Goal: Task Accomplishment & Management: Manage account settings

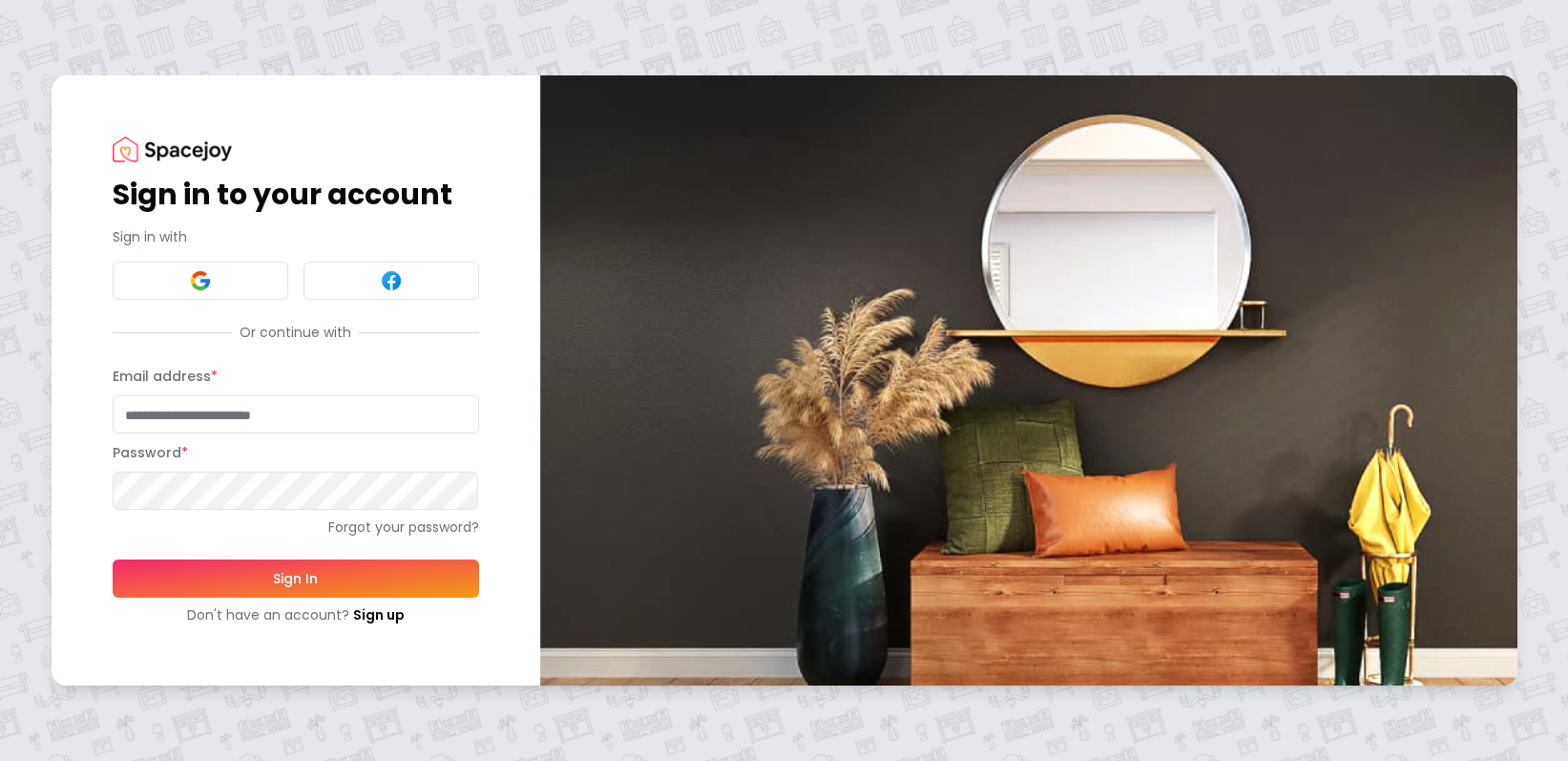
click at [242, 411] on input "Email address *" at bounding box center [296, 414] width 367 height 38
click at [314, 569] on button "Sign In" at bounding box center [296, 579] width 367 height 38
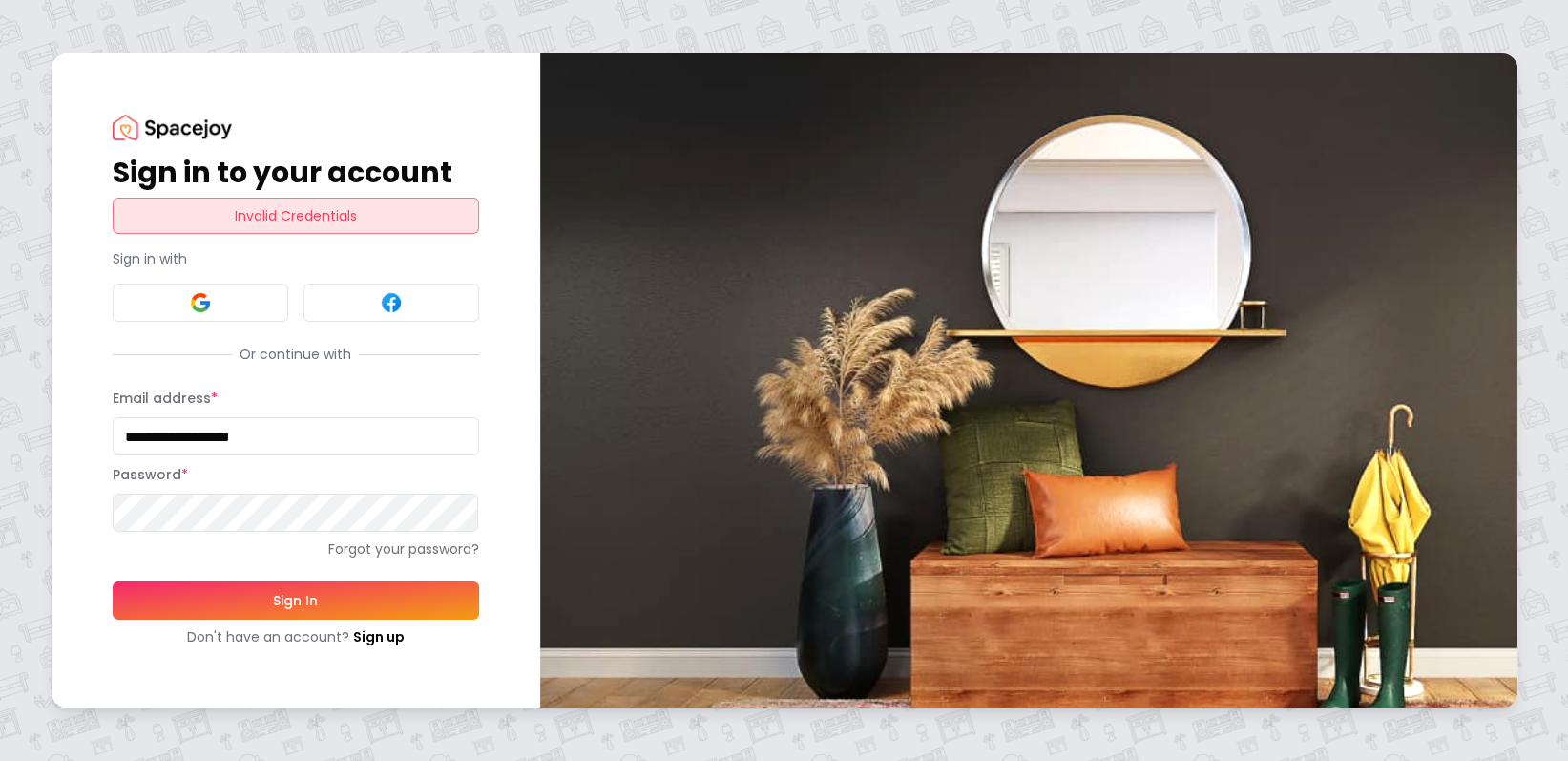
click at [0, 532] on div "**********" at bounding box center [784, 380] width 1568 height 761
click at [275, 607] on button "Sign In" at bounding box center [296, 601] width 367 height 38
click at [220, 603] on button "Sign In" at bounding box center [296, 601] width 367 height 38
drag, startPoint x: 315, startPoint y: 438, endPoint x: 0, endPoint y: 423, distance: 315.4
click at [0, 423] on div "**********" at bounding box center [784, 380] width 1568 height 761
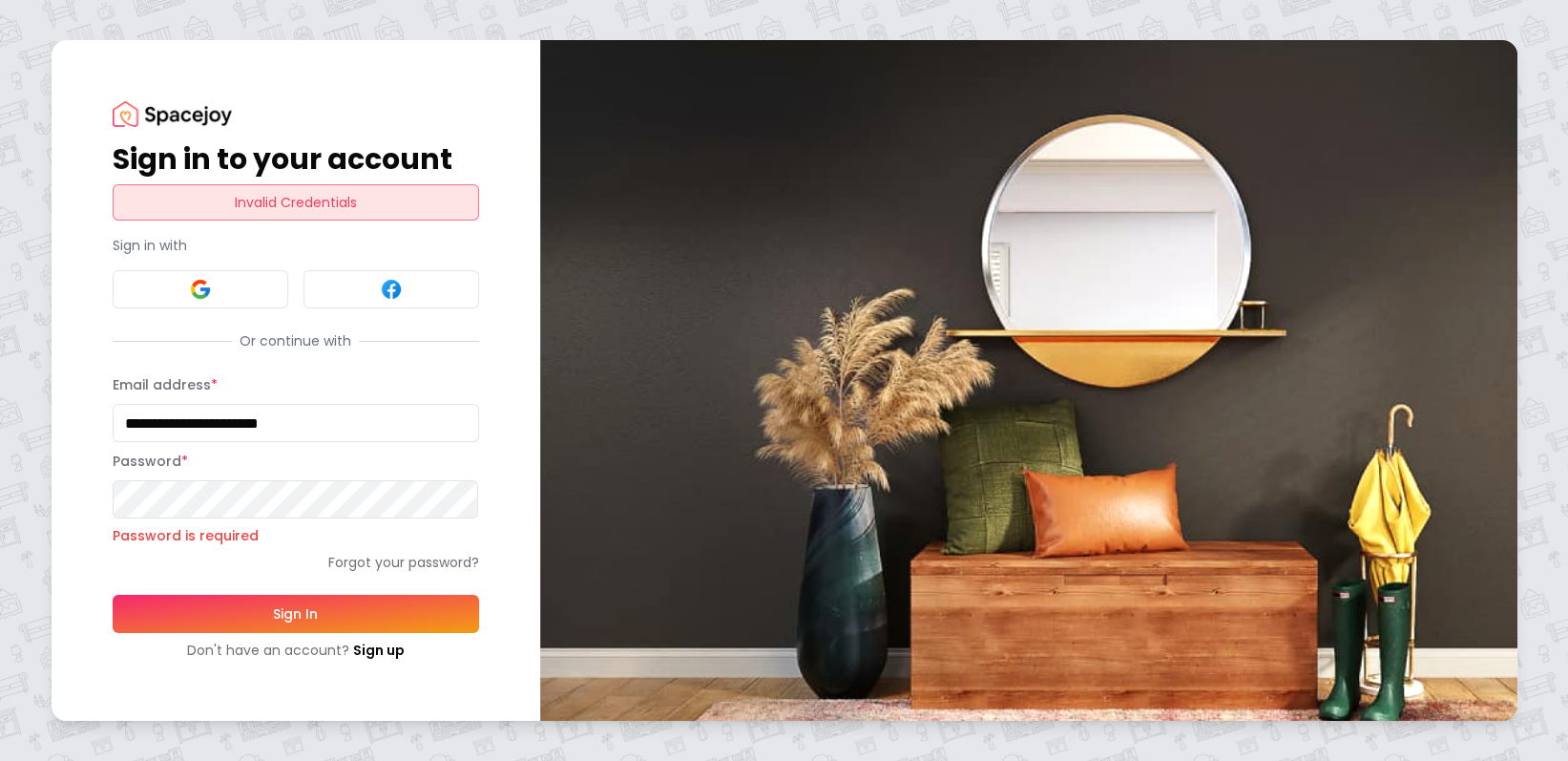
drag, startPoint x: 336, startPoint y: 417, endPoint x: 59, endPoint y: 421, distance: 277.0
click at [59, 421] on div "**********" at bounding box center [296, 380] width 489 height 681
type input "**********"
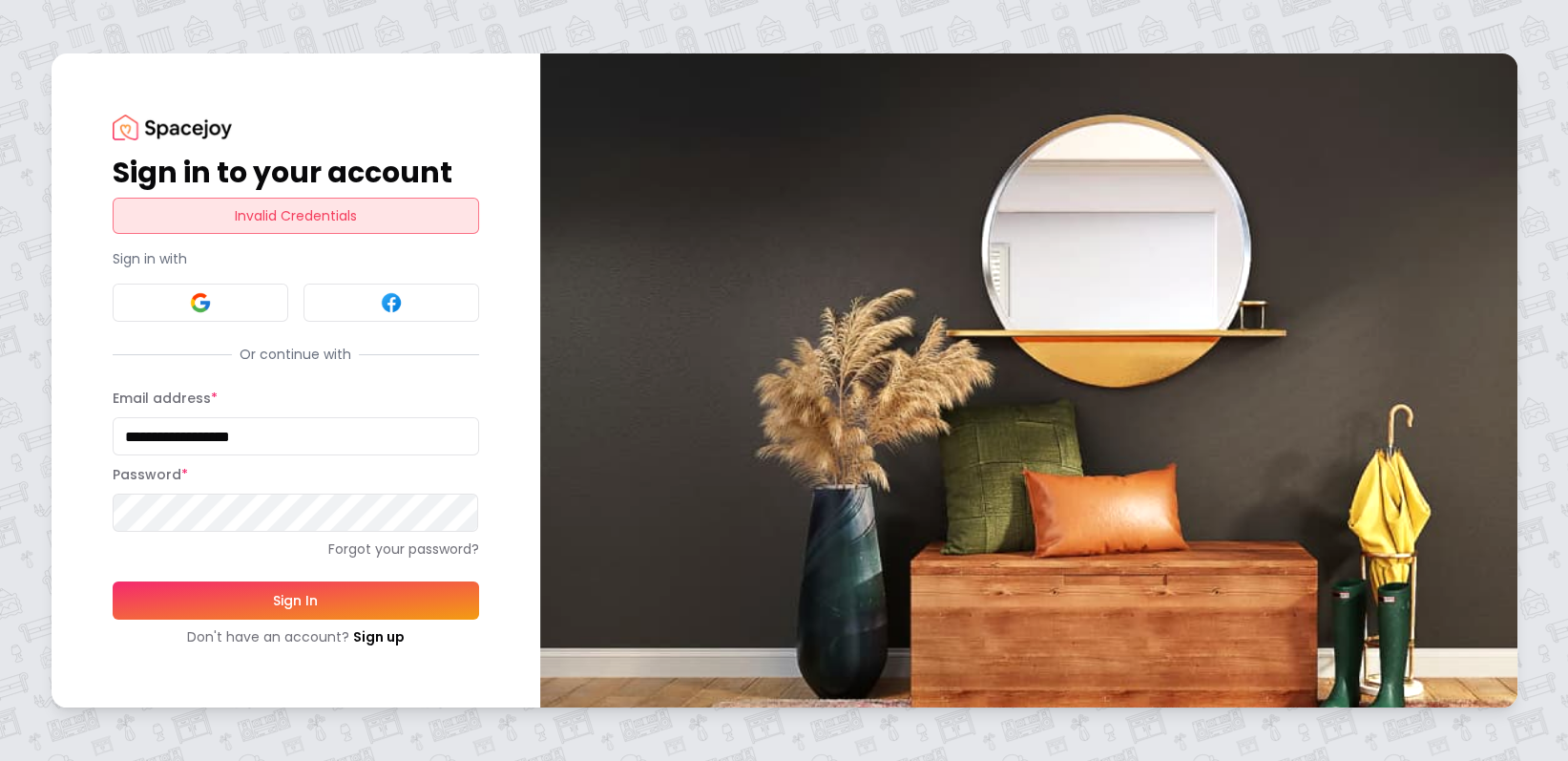
click at [283, 608] on button "Sign In" at bounding box center [296, 601] width 367 height 38
click at [371, 548] on link "Forgot your password?" at bounding box center [296, 549] width 367 height 19
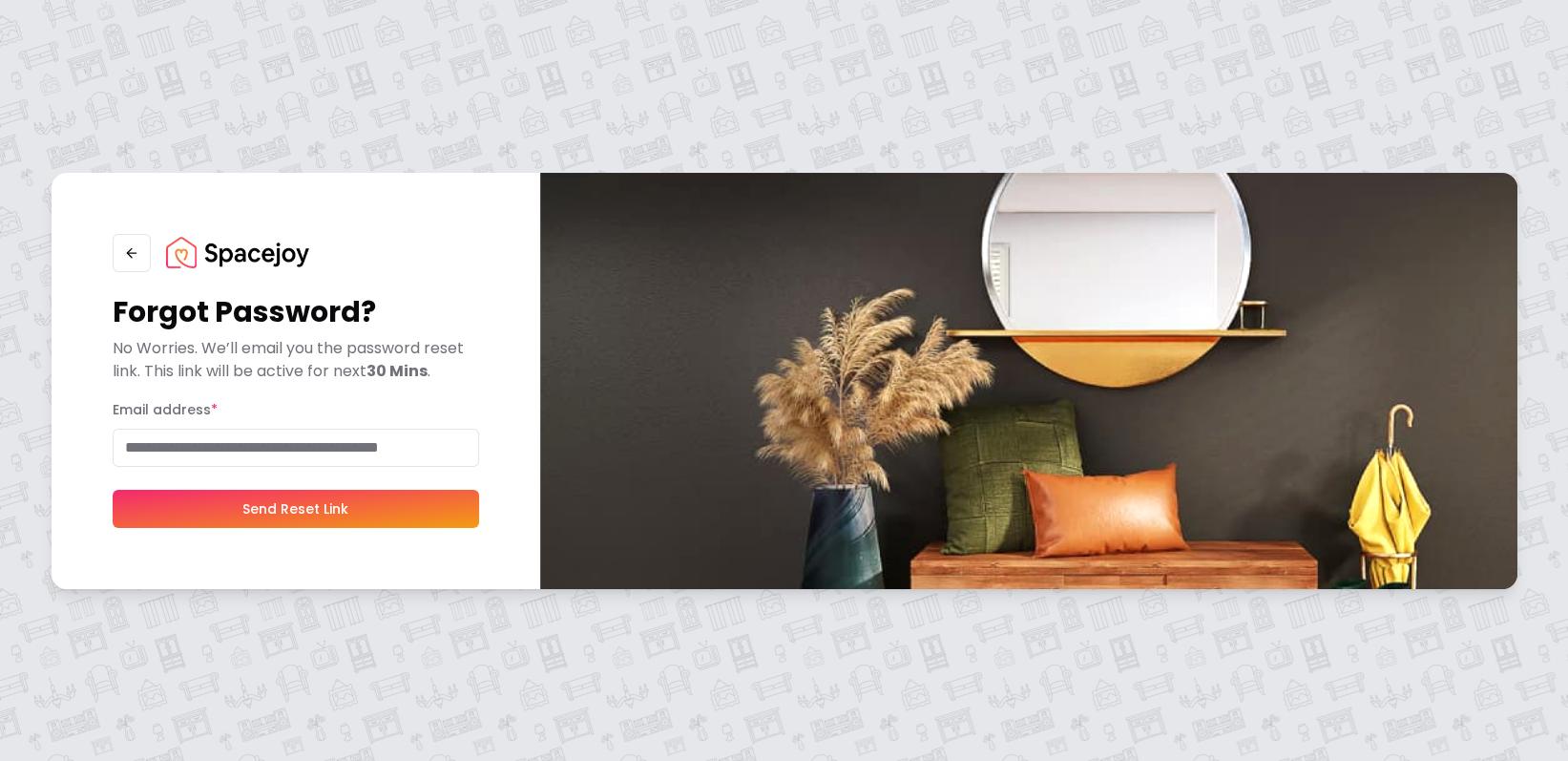
click at [251, 451] on input "Email address *" at bounding box center [296, 448] width 367 height 38
type input "**********"
click at [290, 511] on button "Send Reset Link" at bounding box center [296, 509] width 367 height 38
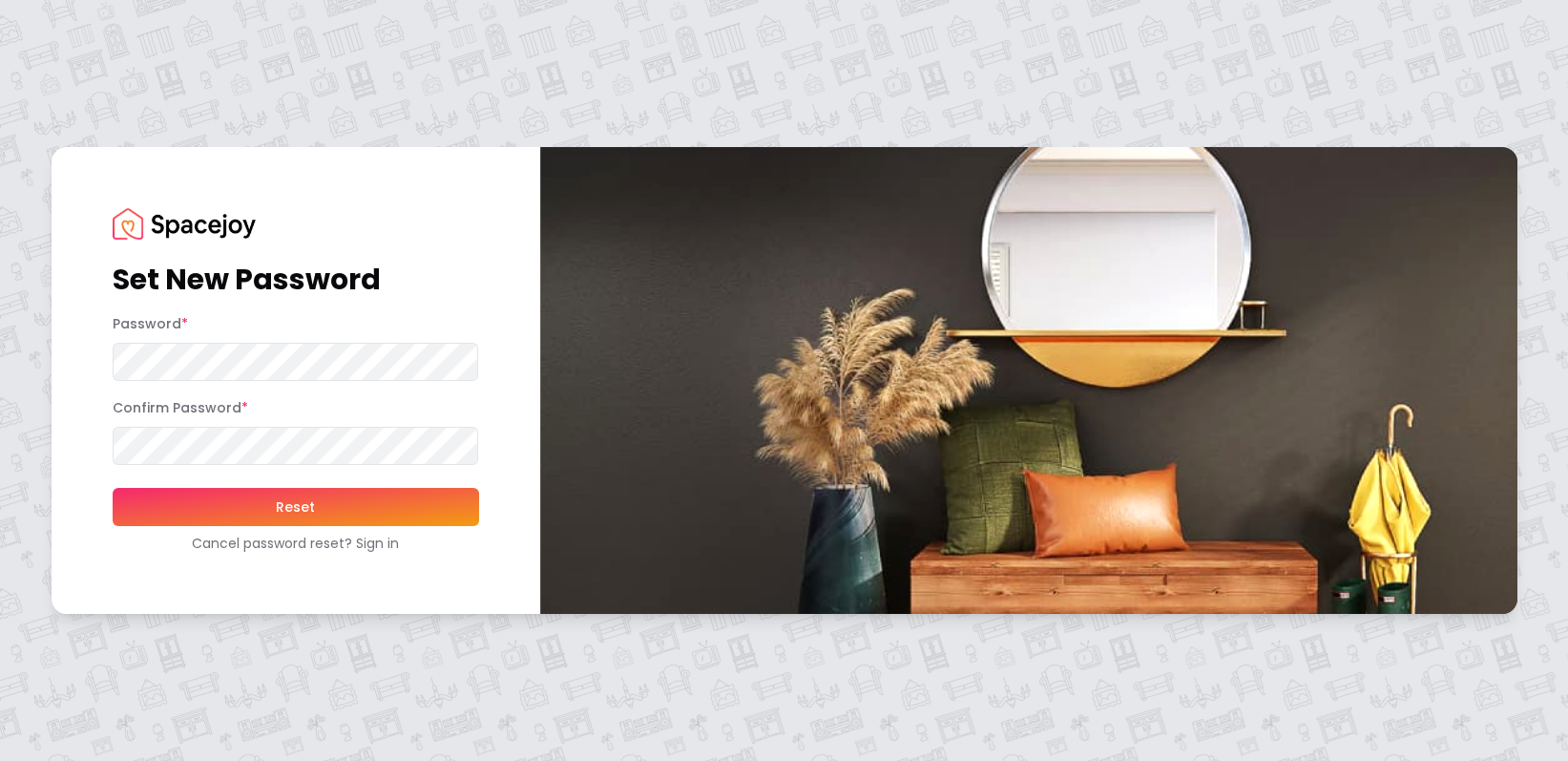
click at [257, 498] on button "Reset" at bounding box center [296, 507] width 367 height 38
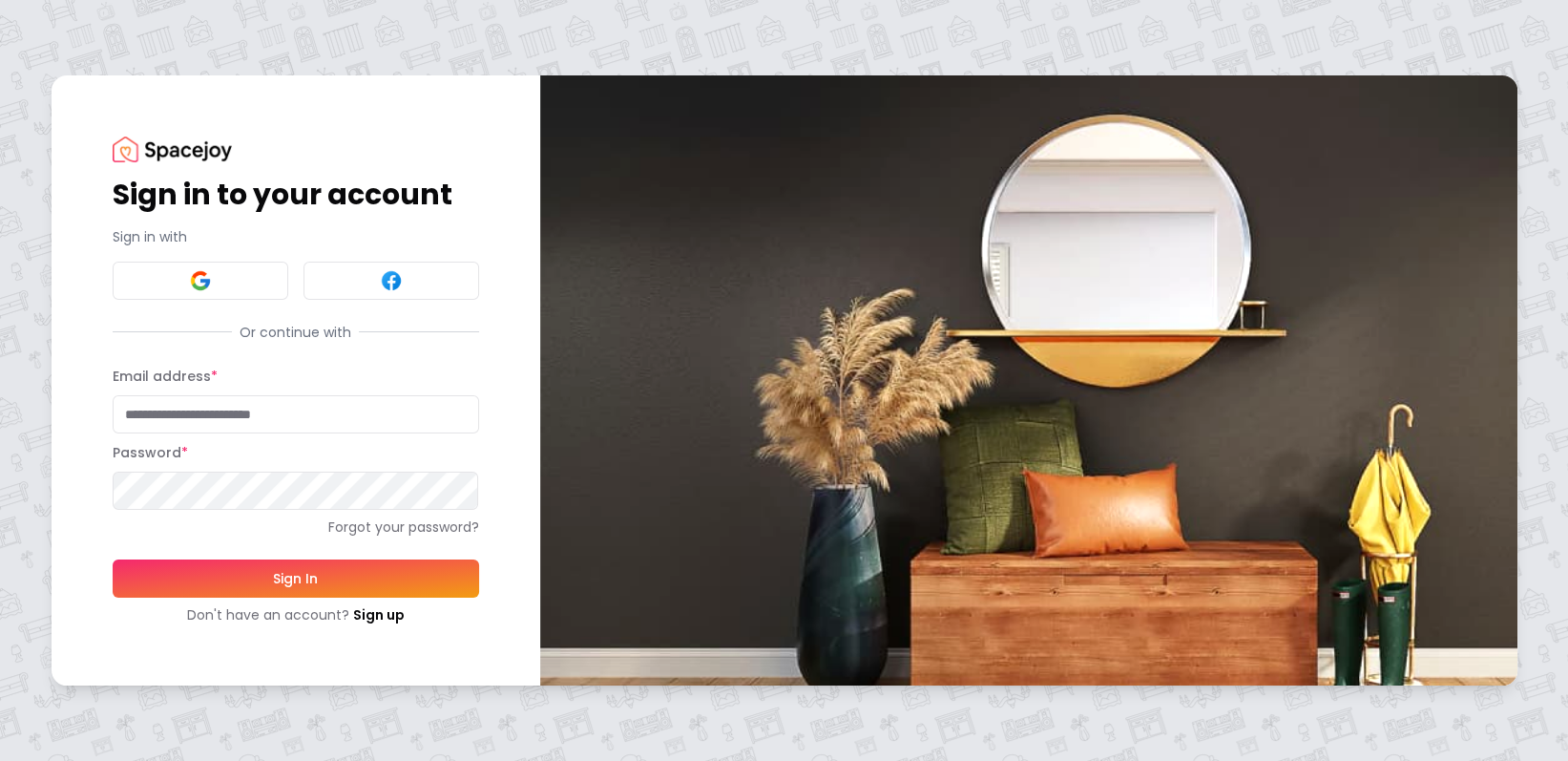
type input "**********"
click at [299, 580] on button "Sign In" at bounding box center [296, 579] width 367 height 38
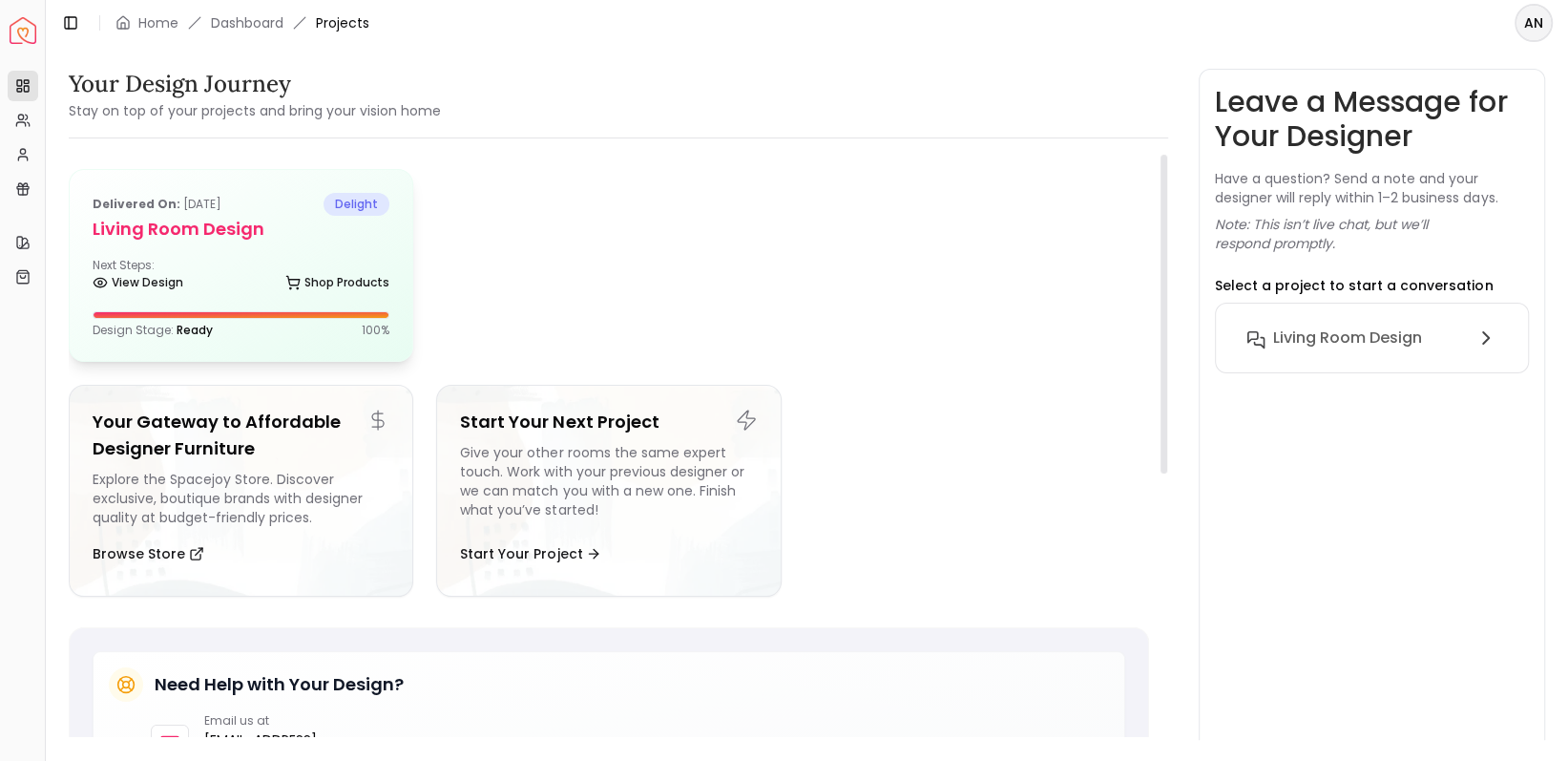
click at [168, 230] on h5 "Living Room Design" at bounding box center [241, 229] width 297 height 27
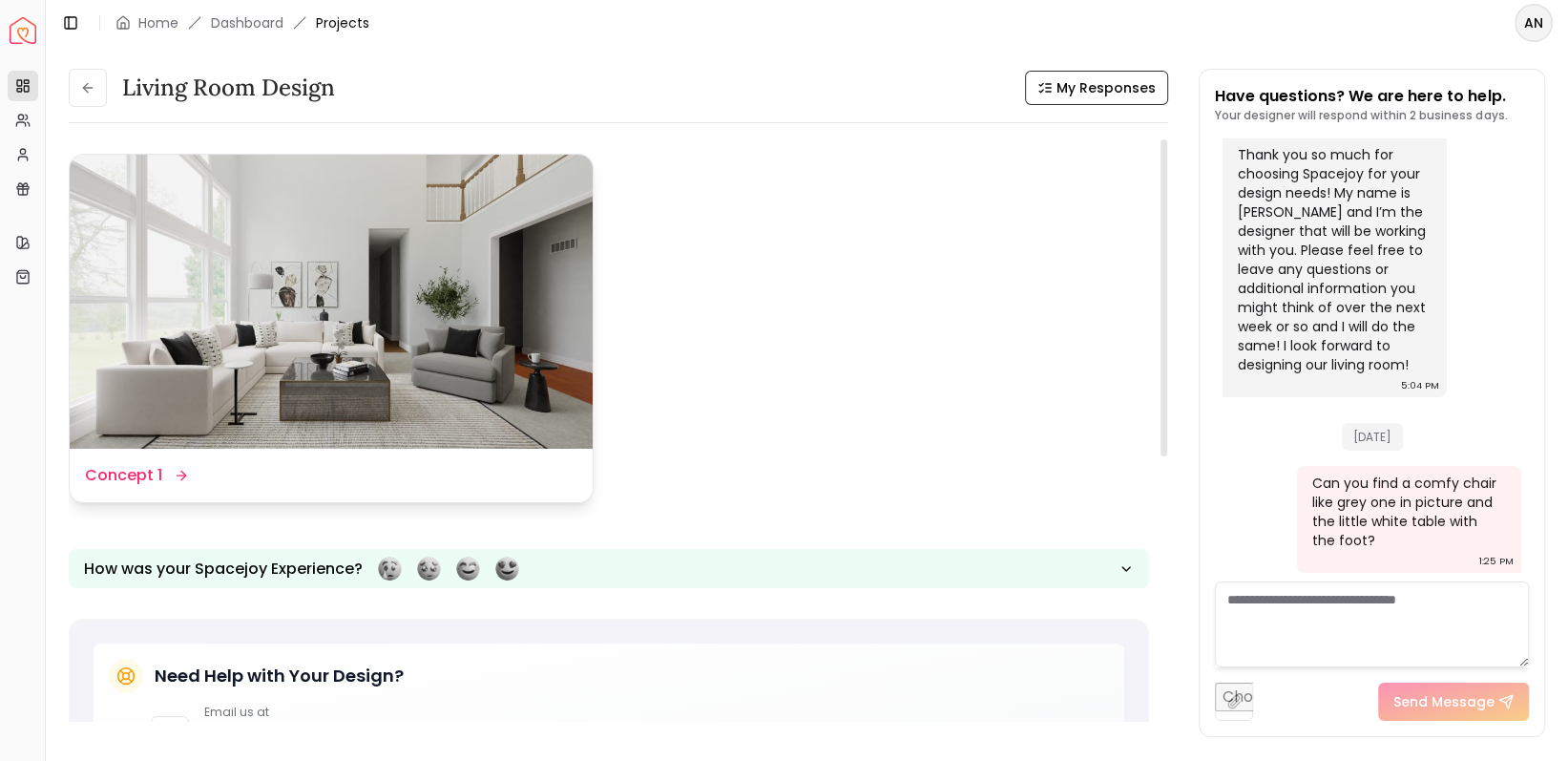
click at [129, 483] on dd "Concept 1" at bounding box center [123, 475] width 77 height 23
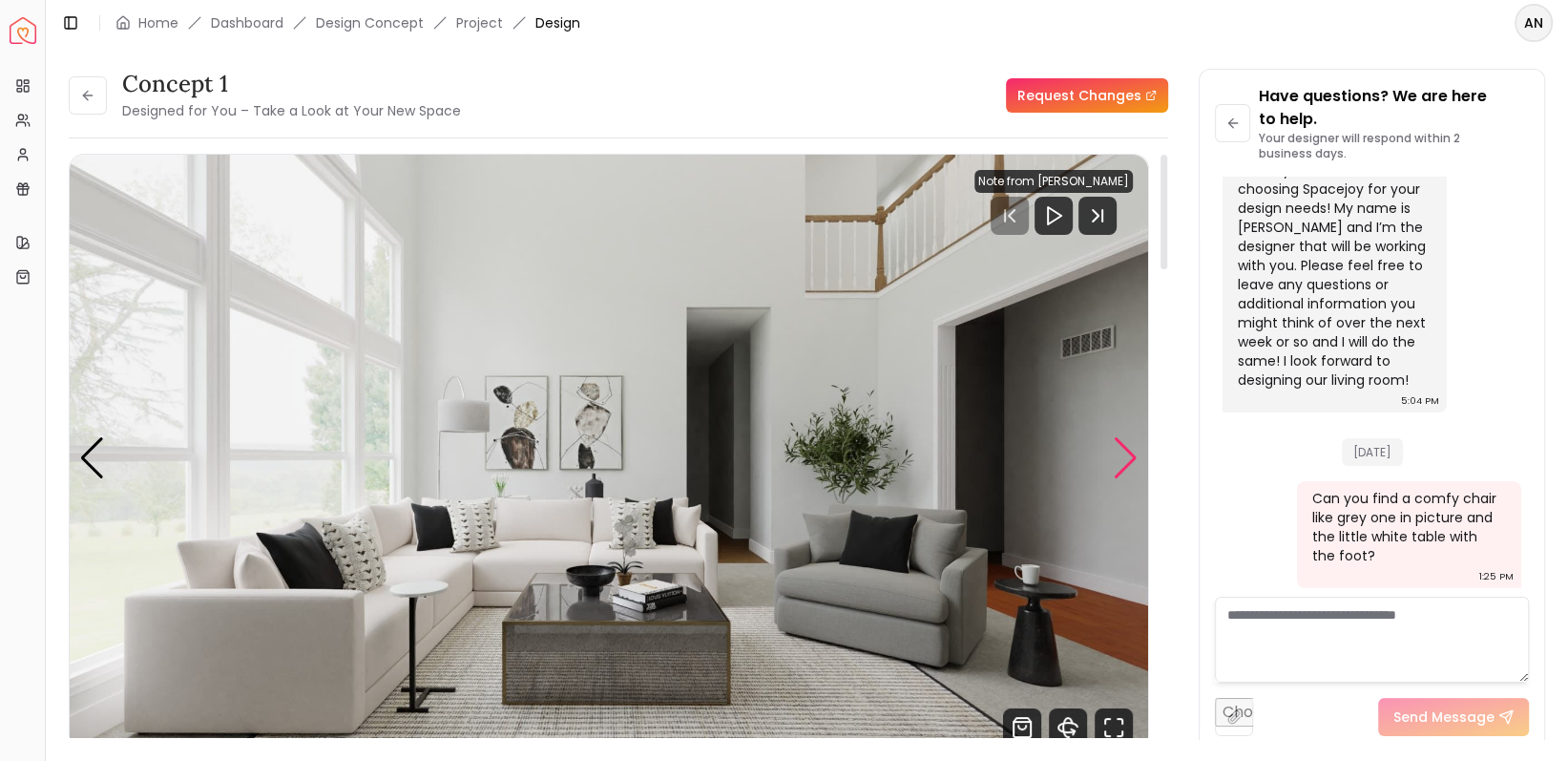
click at [1124, 453] on div "Next slide" at bounding box center [1126, 458] width 26 height 42
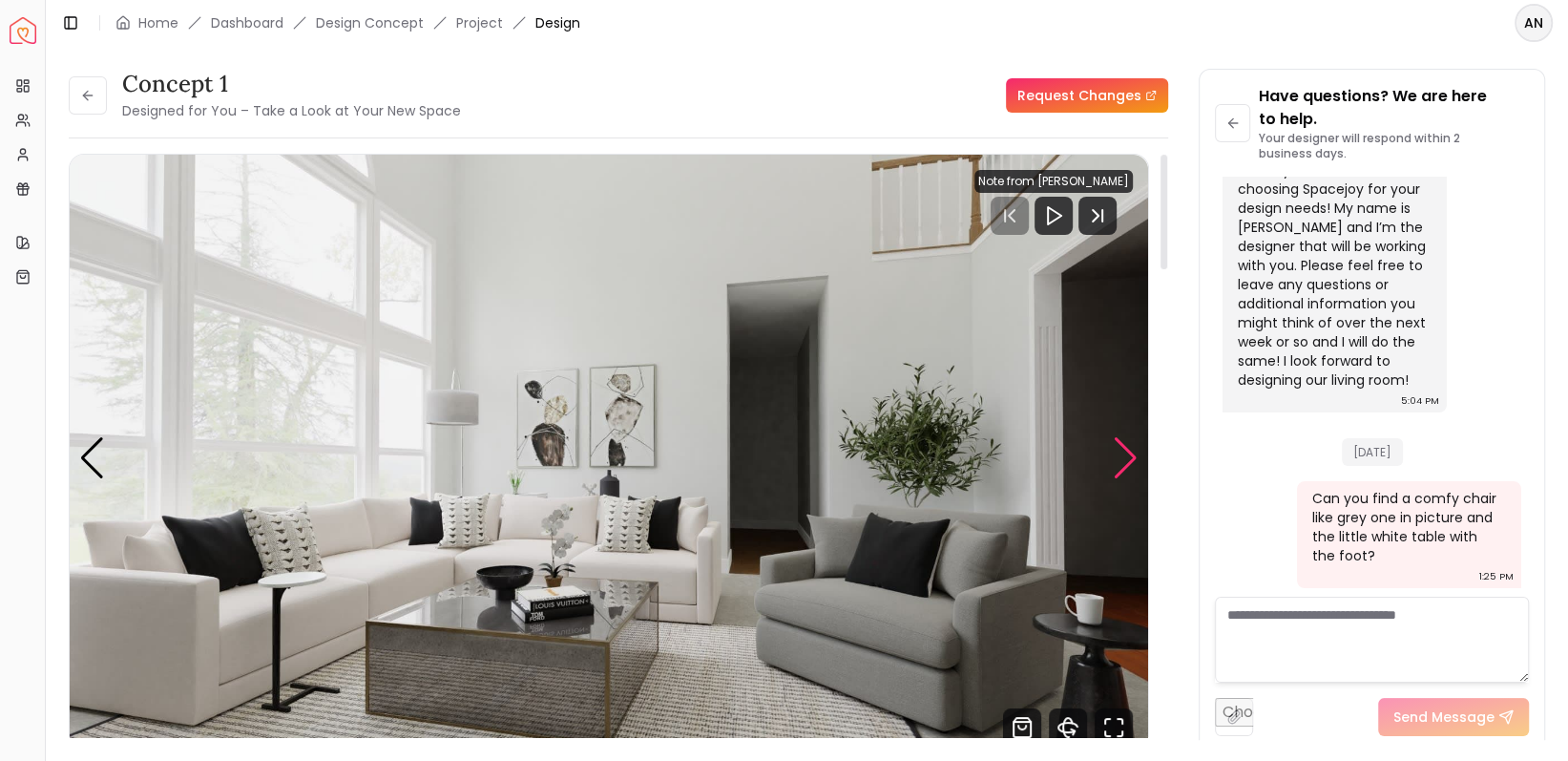
click at [1124, 453] on div "Next slide" at bounding box center [1126, 458] width 26 height 42
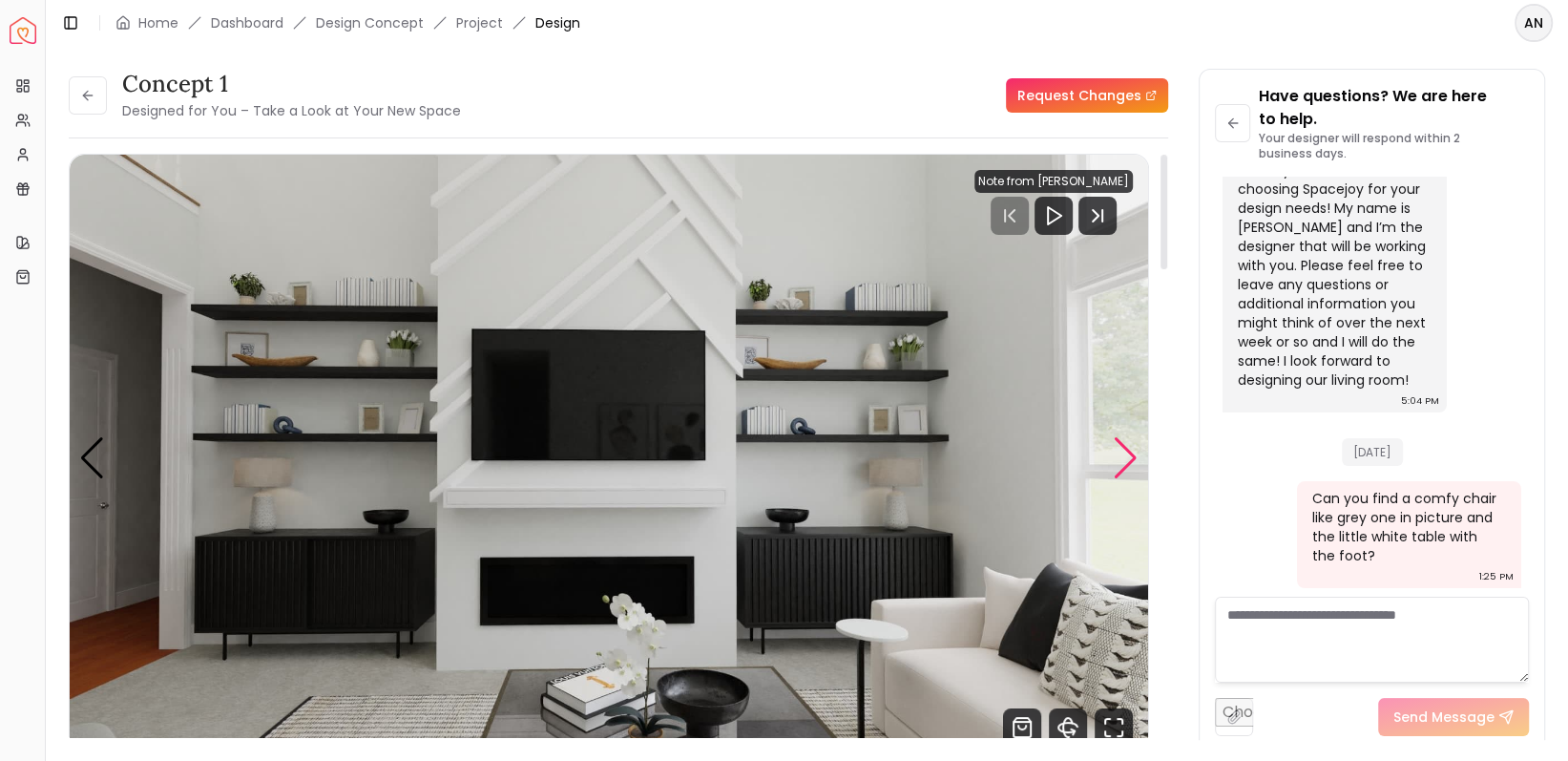
click at [1124, 453] on div "Next slide" at bounding box center [1126, 458] width 26 height 42
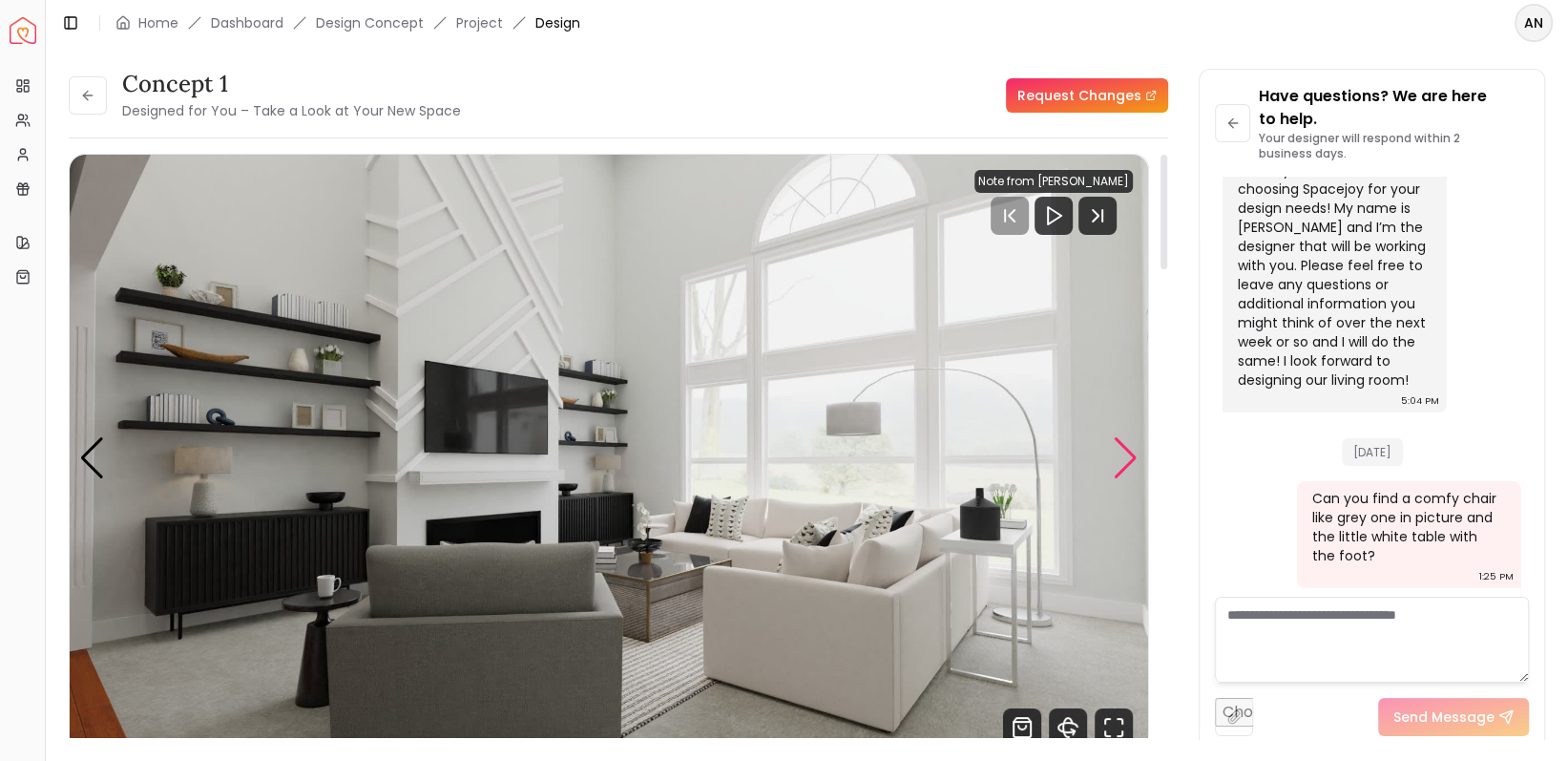
click at [1124, 453] on div "Next slide" at bounding box center [1126, 458] width 26 height 42
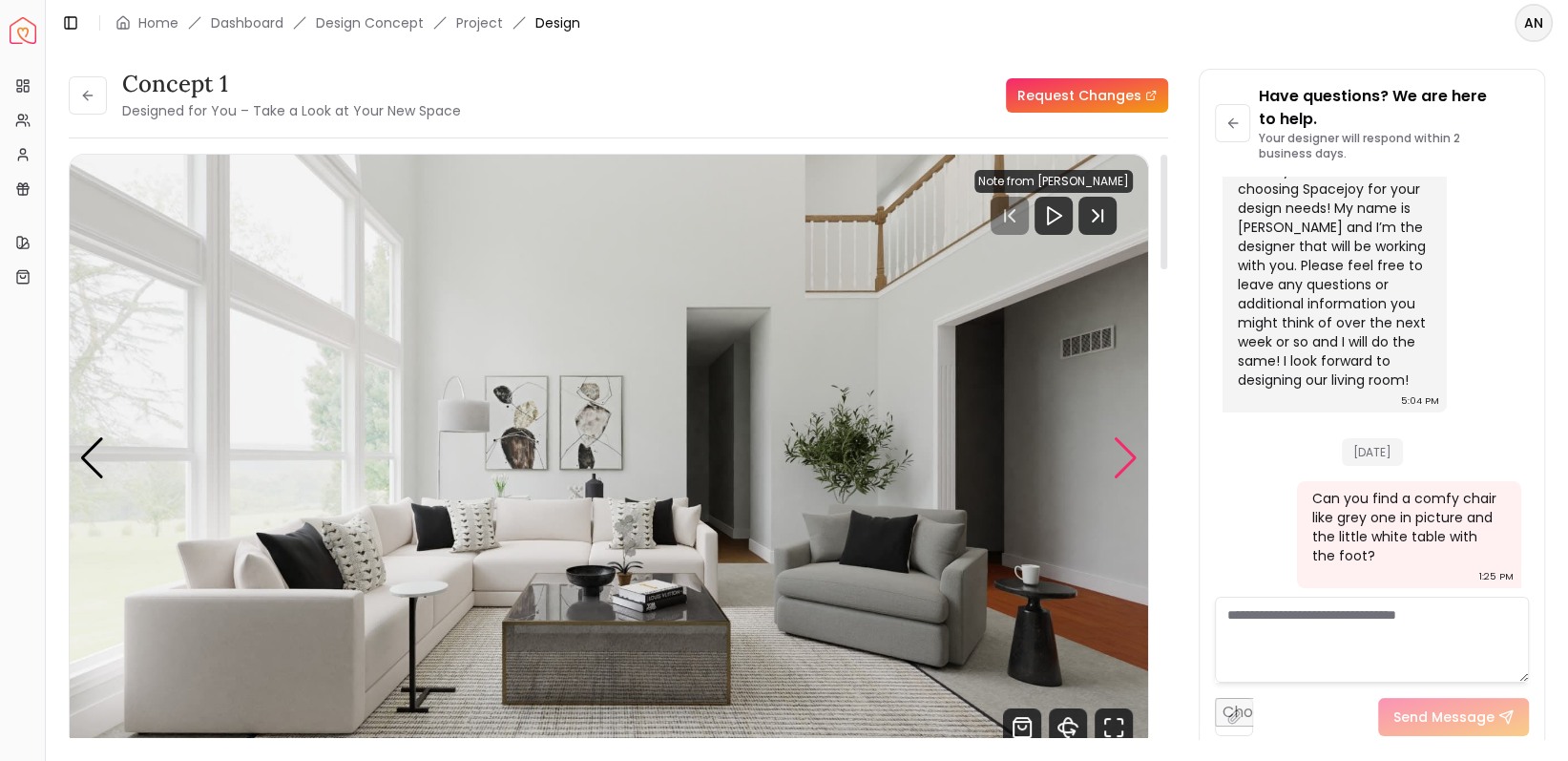
click at [1124, 453] on div "Next slide" at bounding box center [1126, 458] width 26 height 42
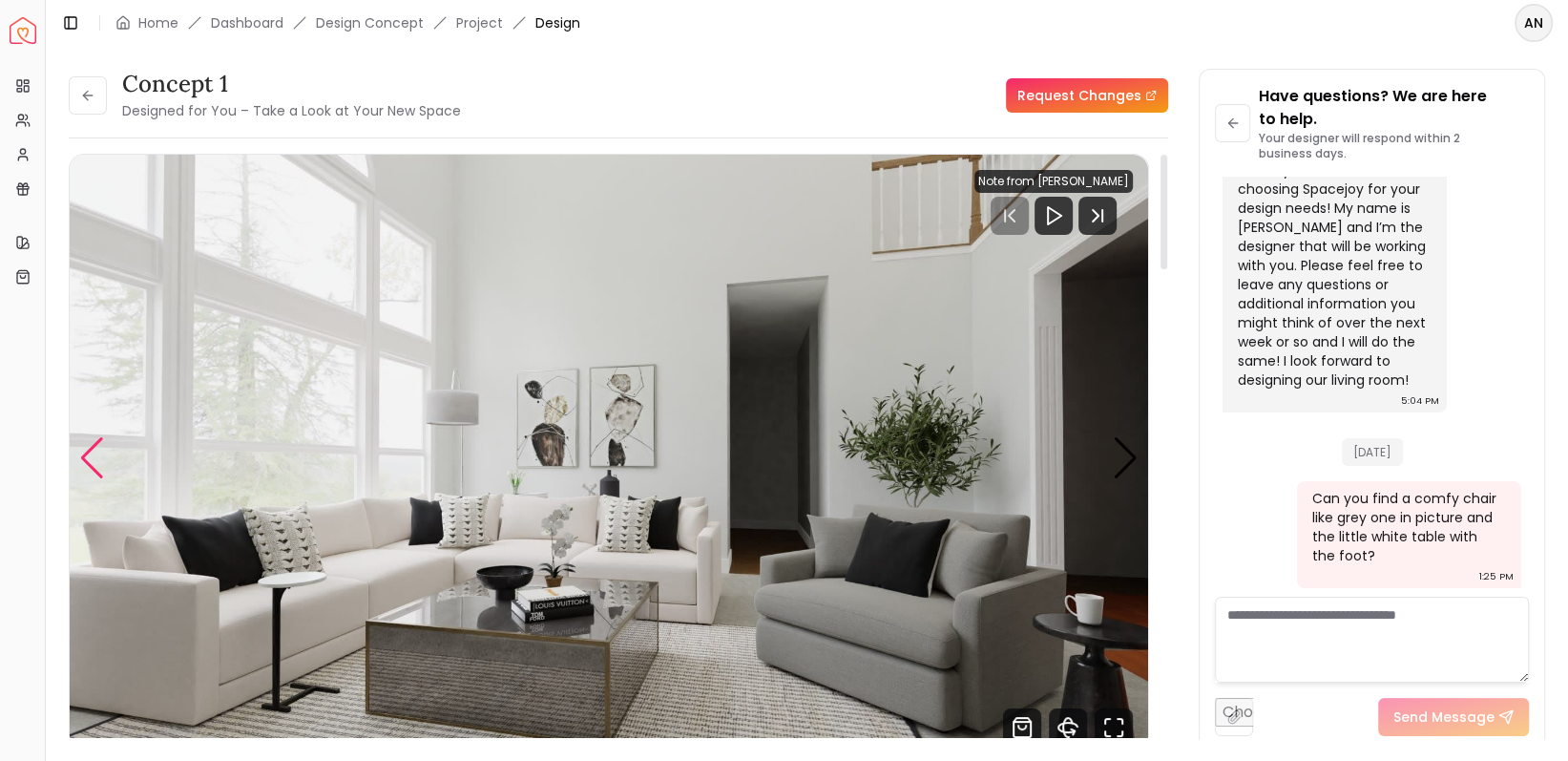
click at [99, 458] on div "Previous slide" at bounding box center [92, 458] width 26 height 42
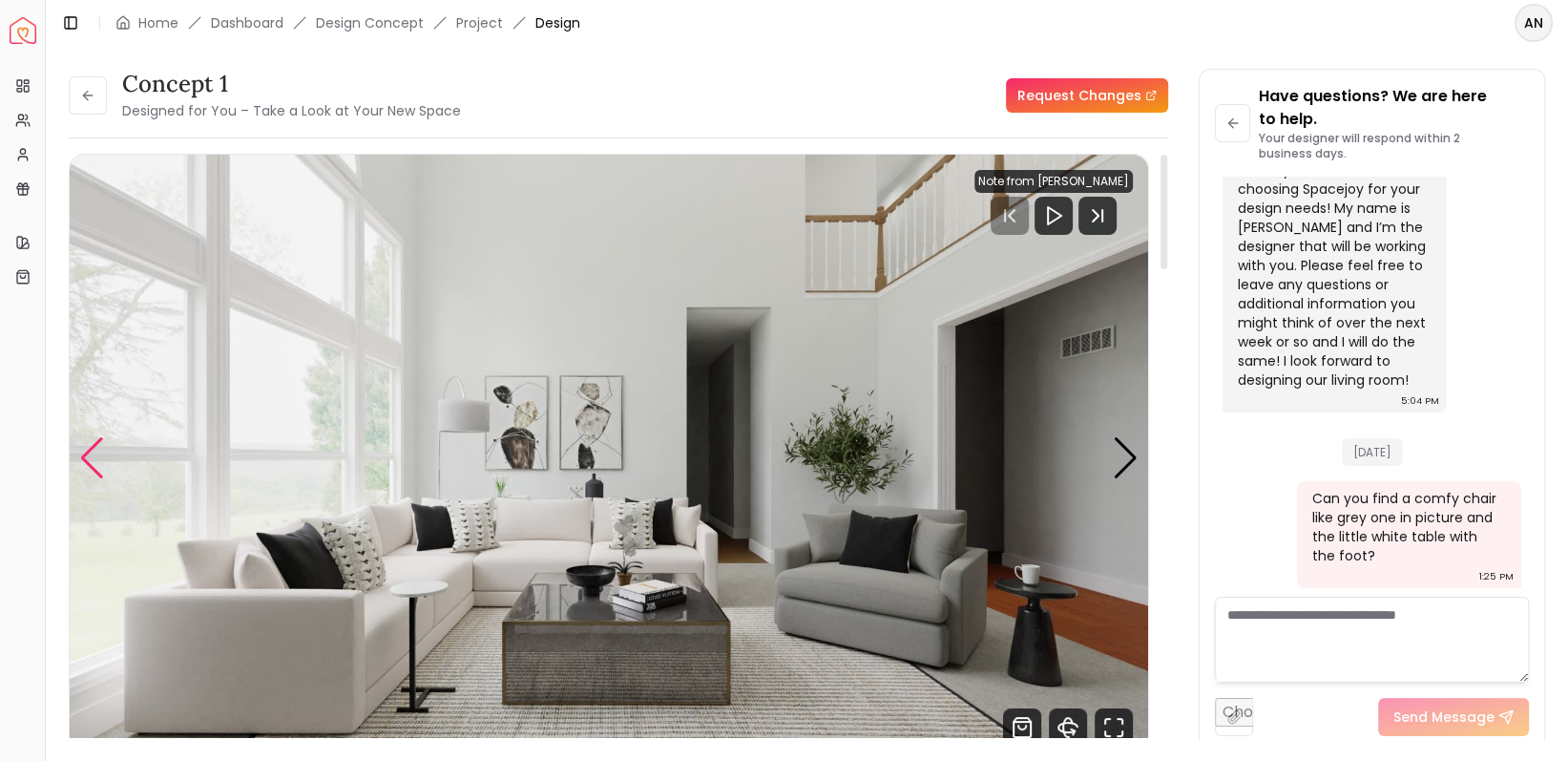
click at [99, 458] on div "Previous slide" at bounding box center [92, 458] width 26 height 42
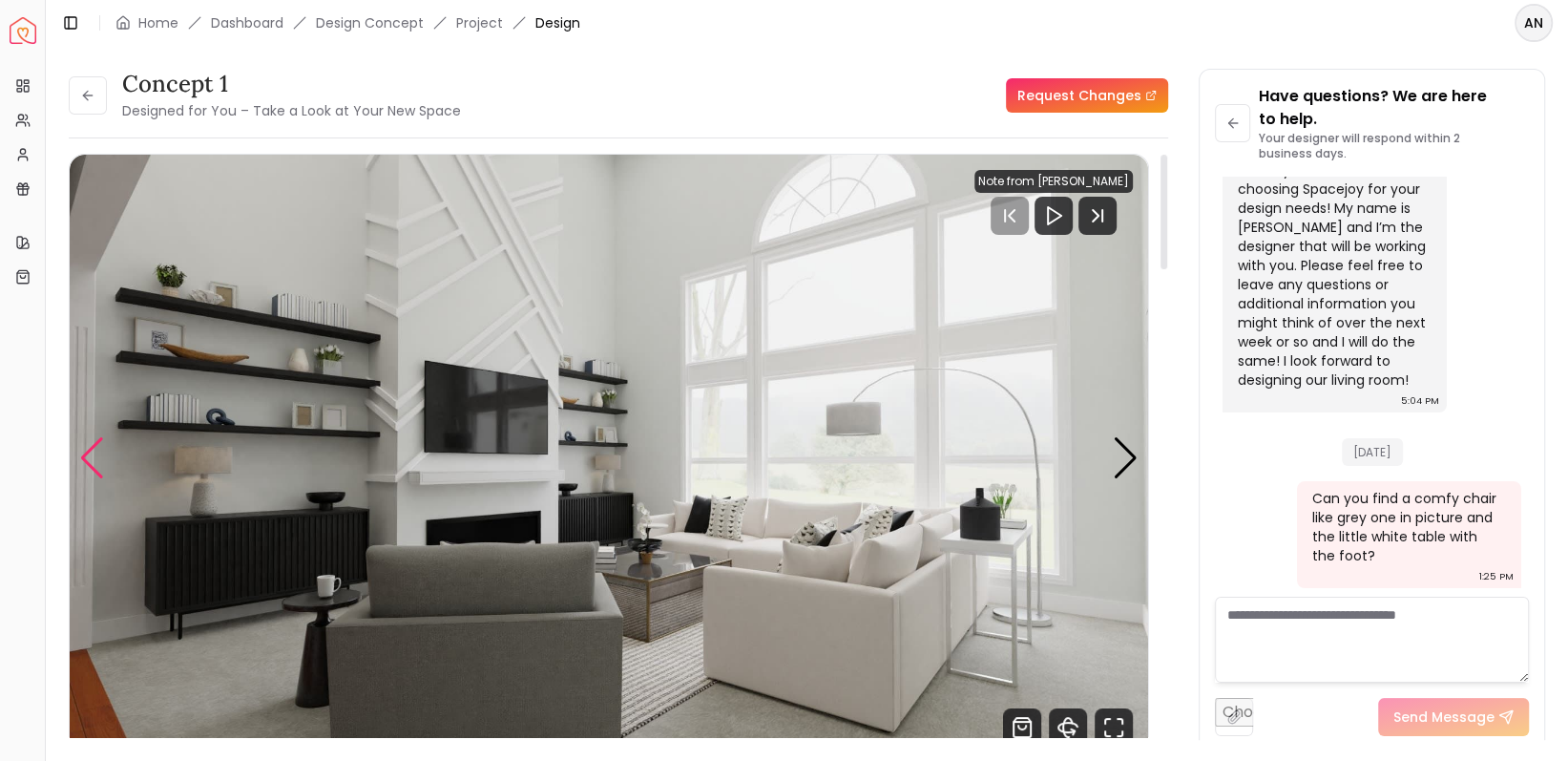
click at [99, 458] on div "Previous slide" at bounding box center [92, 458] width 26 height 42
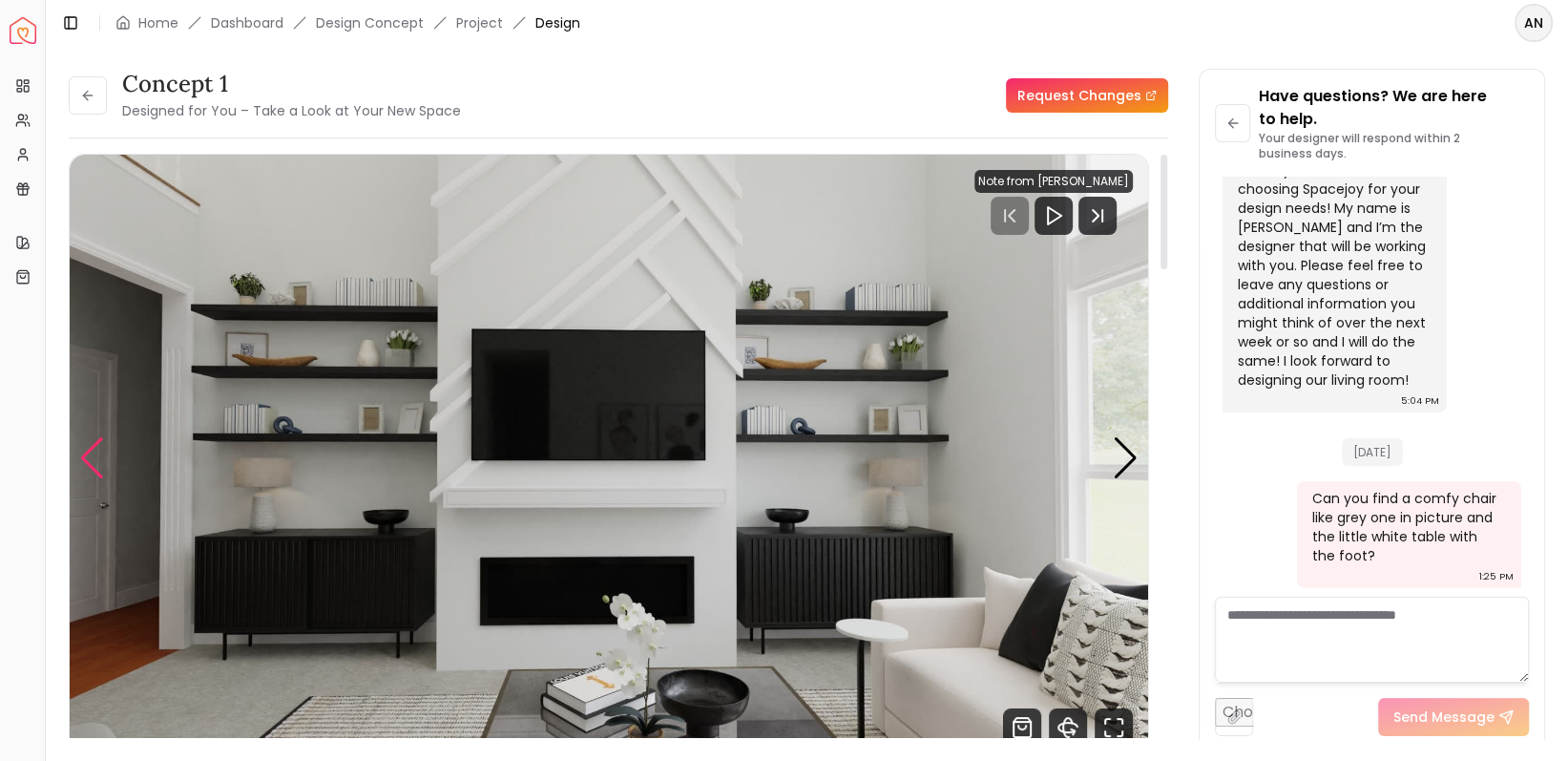
click at [99, 458] on div "Previous slide" at bounding box center [92, 458] width 26 height 42
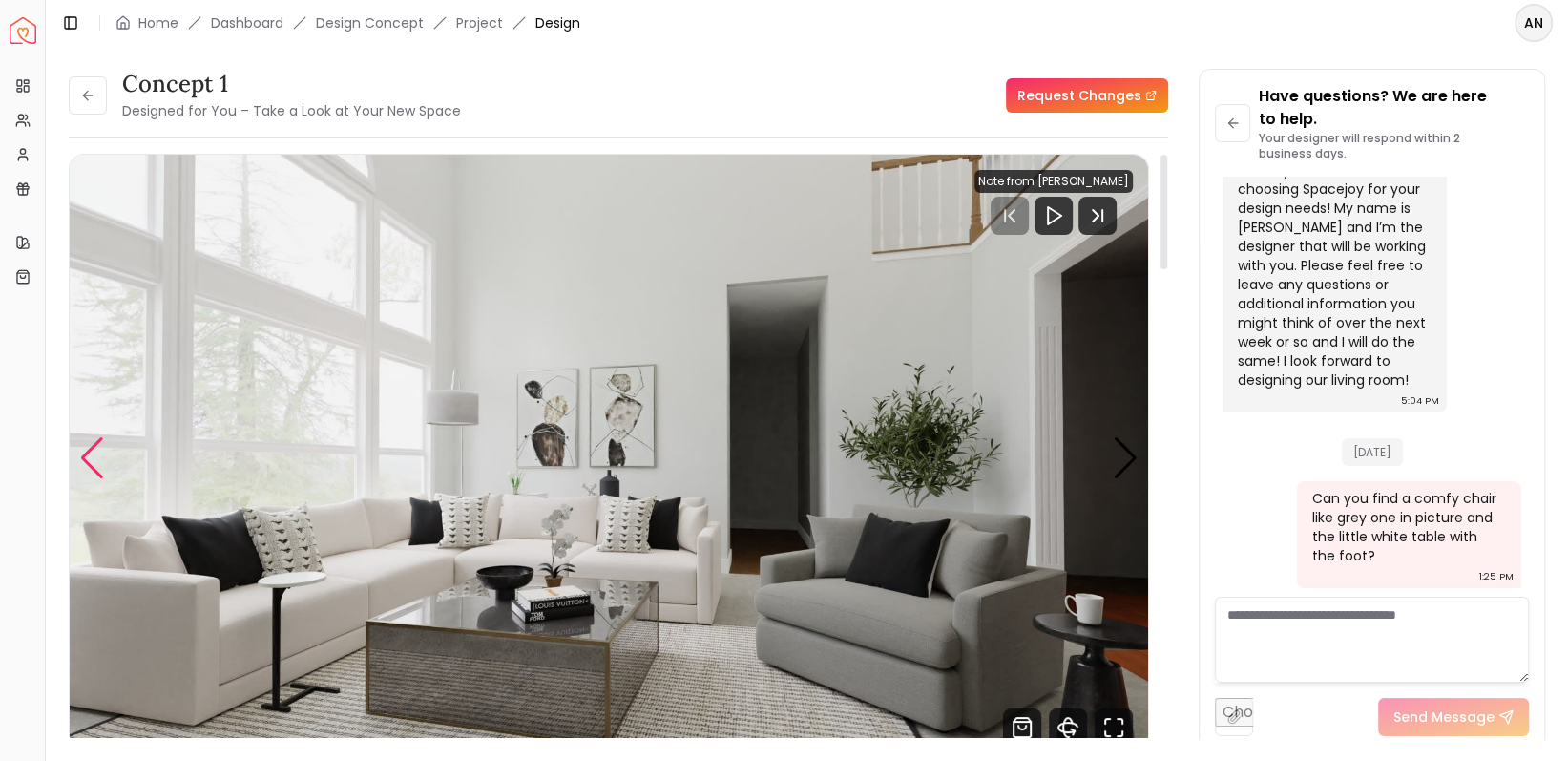
click at [85, 464] on div "Previous slide" at bounding box center [92, 458] width 26 height 42
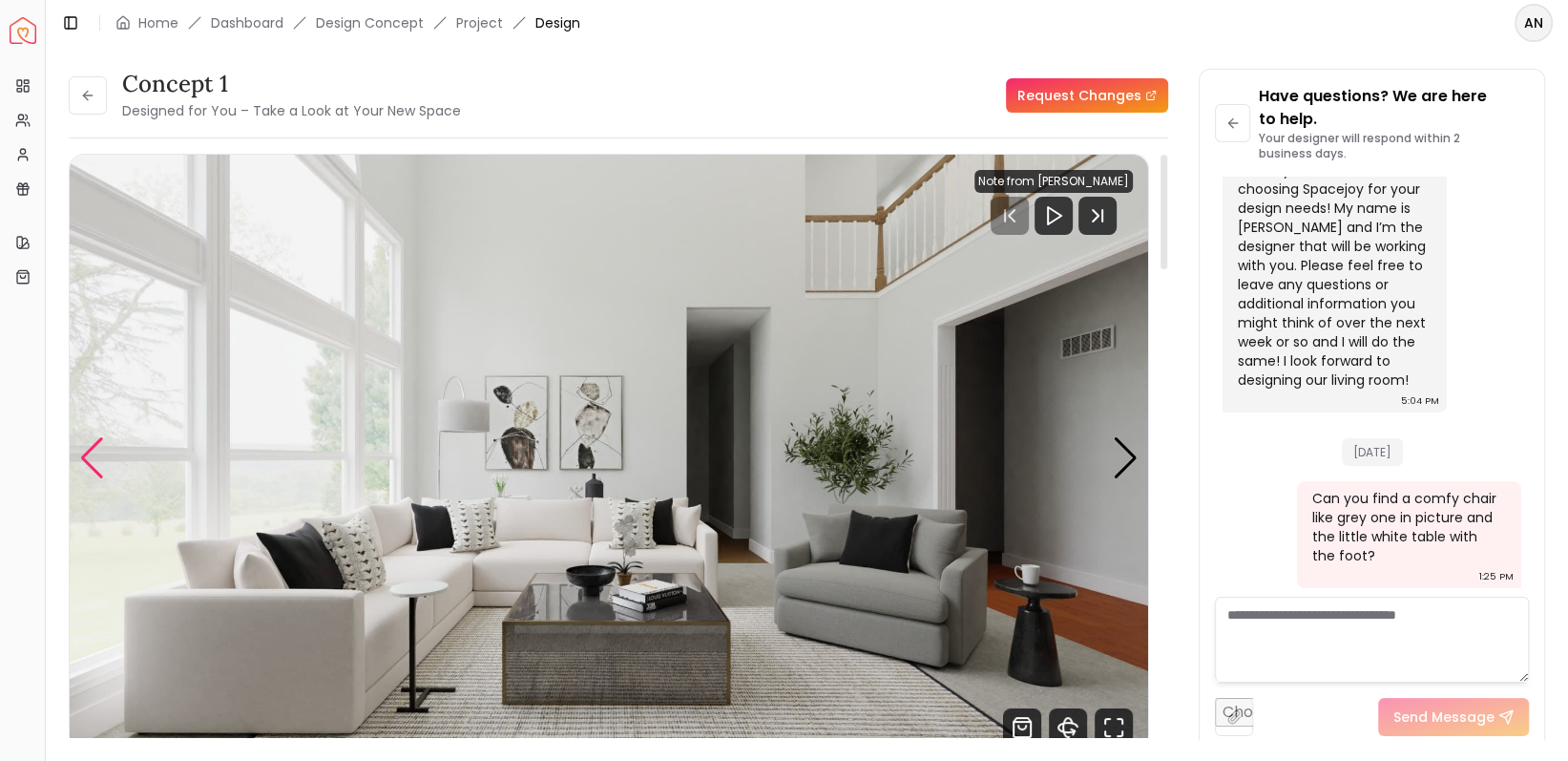
click at [89, 457] on div "Previous slide" at bounding box center [92, 458] width 26 height 42
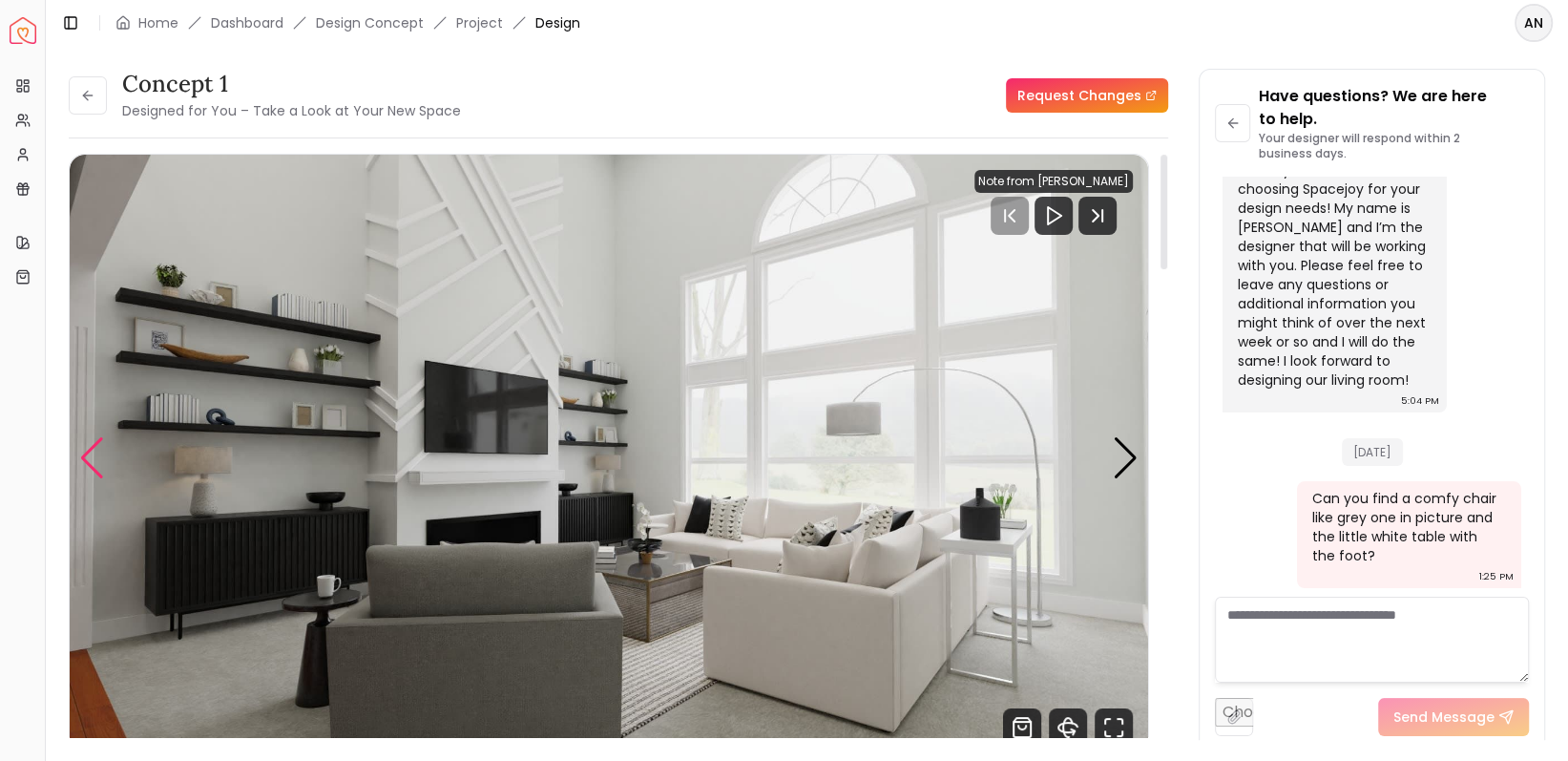
click at [89, 457] on div "Previous slide" at bounding box center [92, 458] width 26 height 42
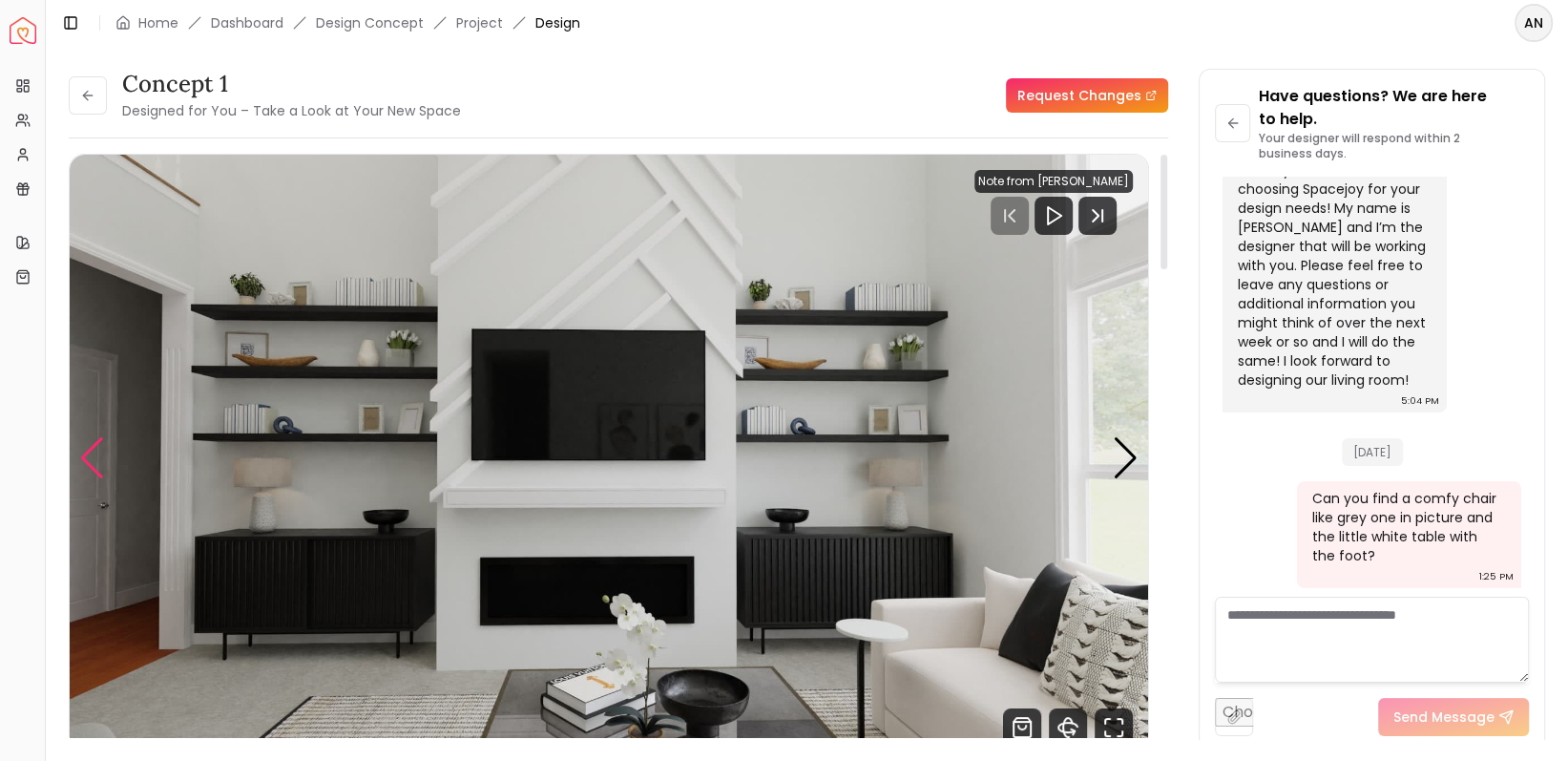
click at [89, 457] on div "Previous slide" at bounding box center [92, 458] width 26 height 42
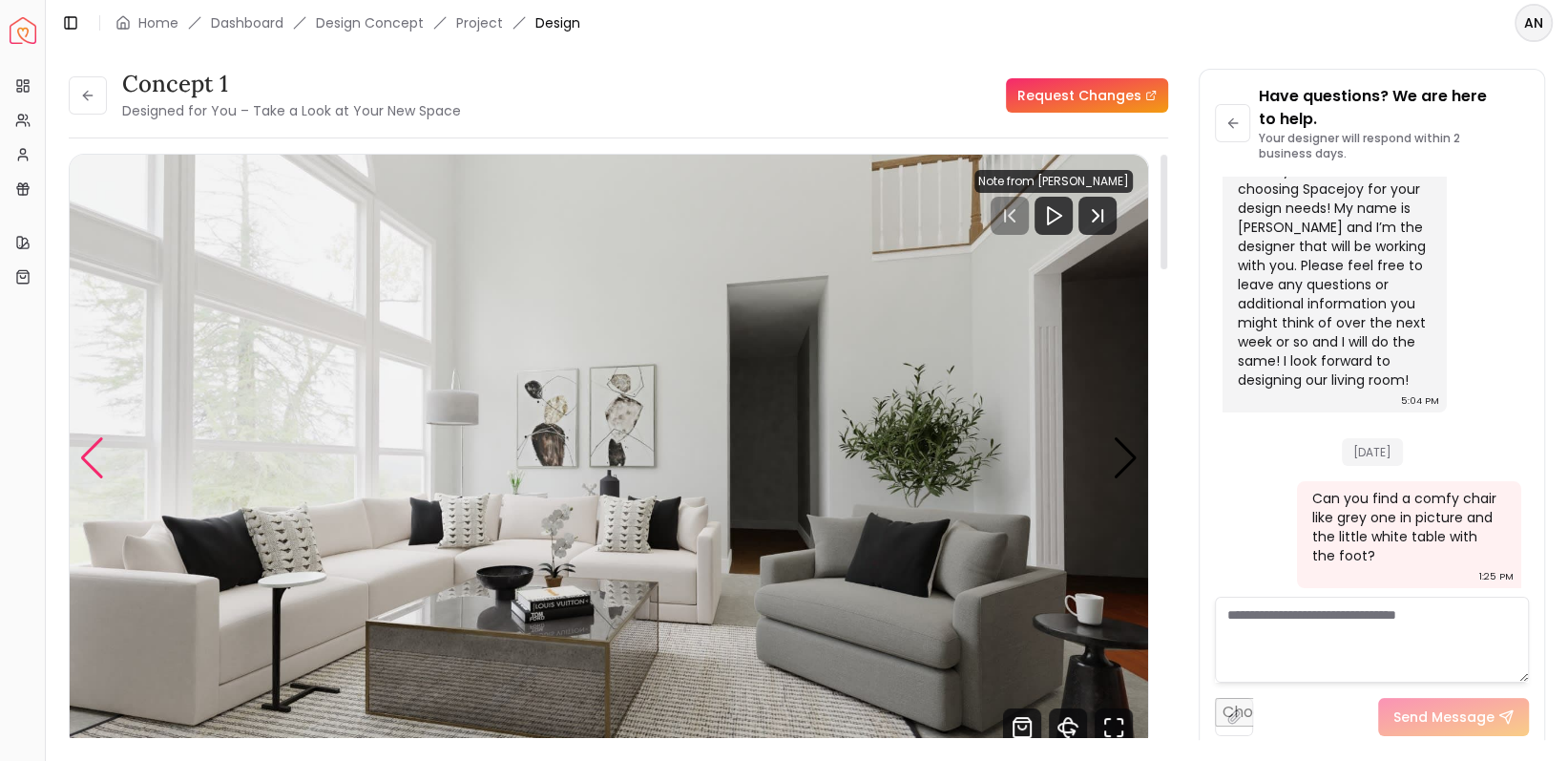
click at [89, 457] on div "Previous slide" at bounding box center [92, 458] width 26 height 42
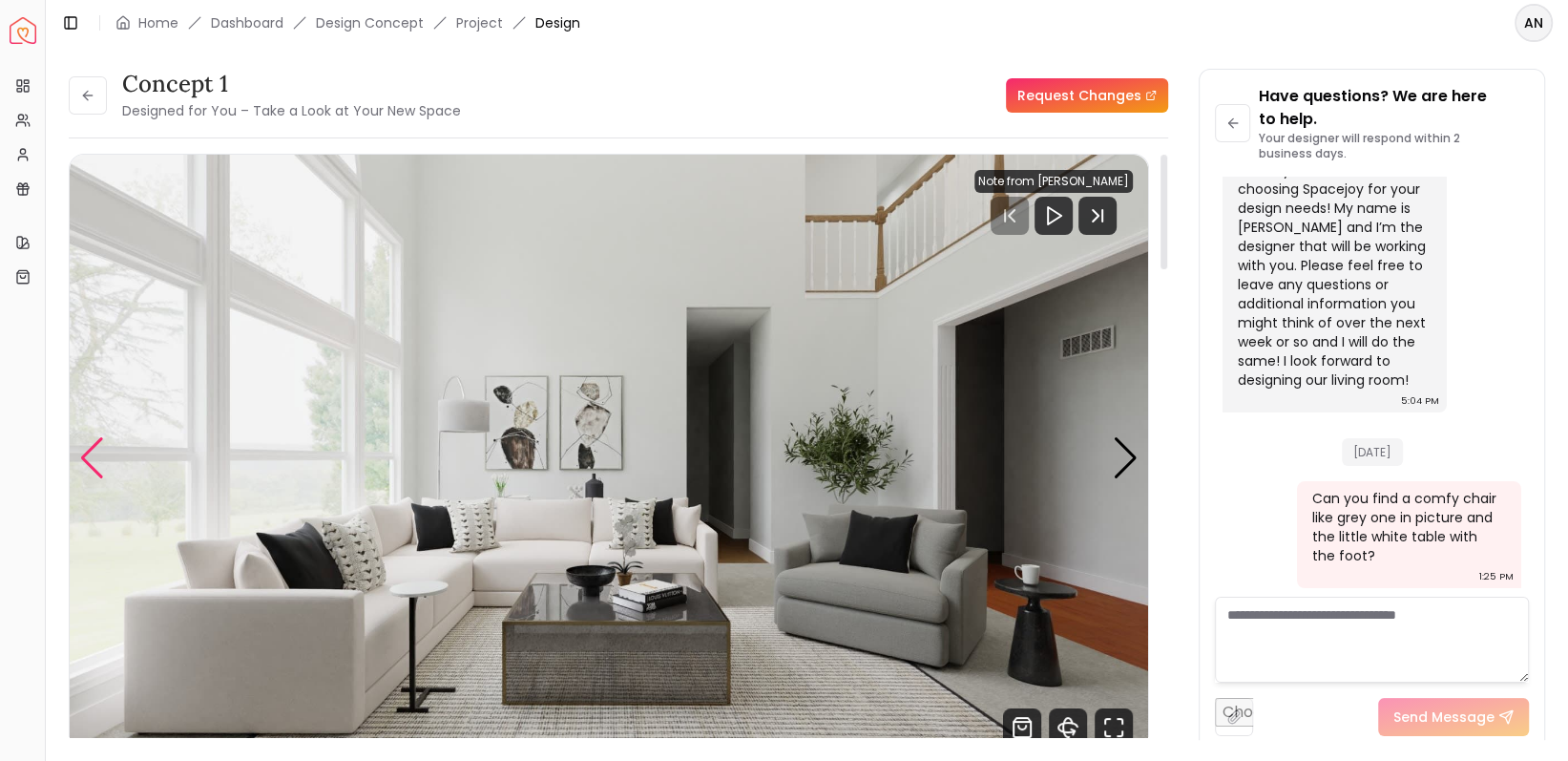
click at [89, 457] on div "Previous slide" at bounding box center [92, 458] width 26 height 42
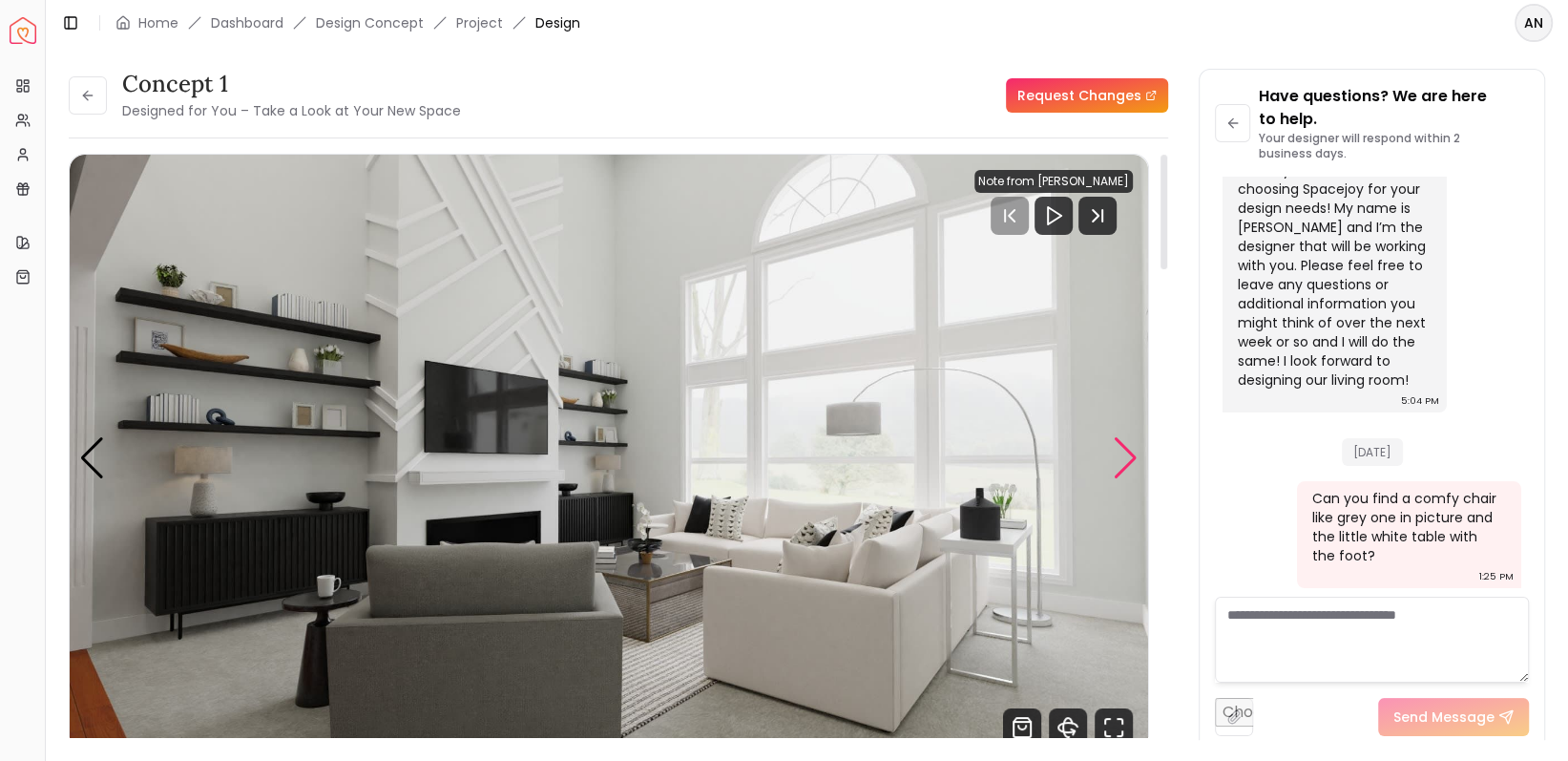
click at [1131, 446] on div "Next slide" at bounding box center [1126, 458] width 26 height 42
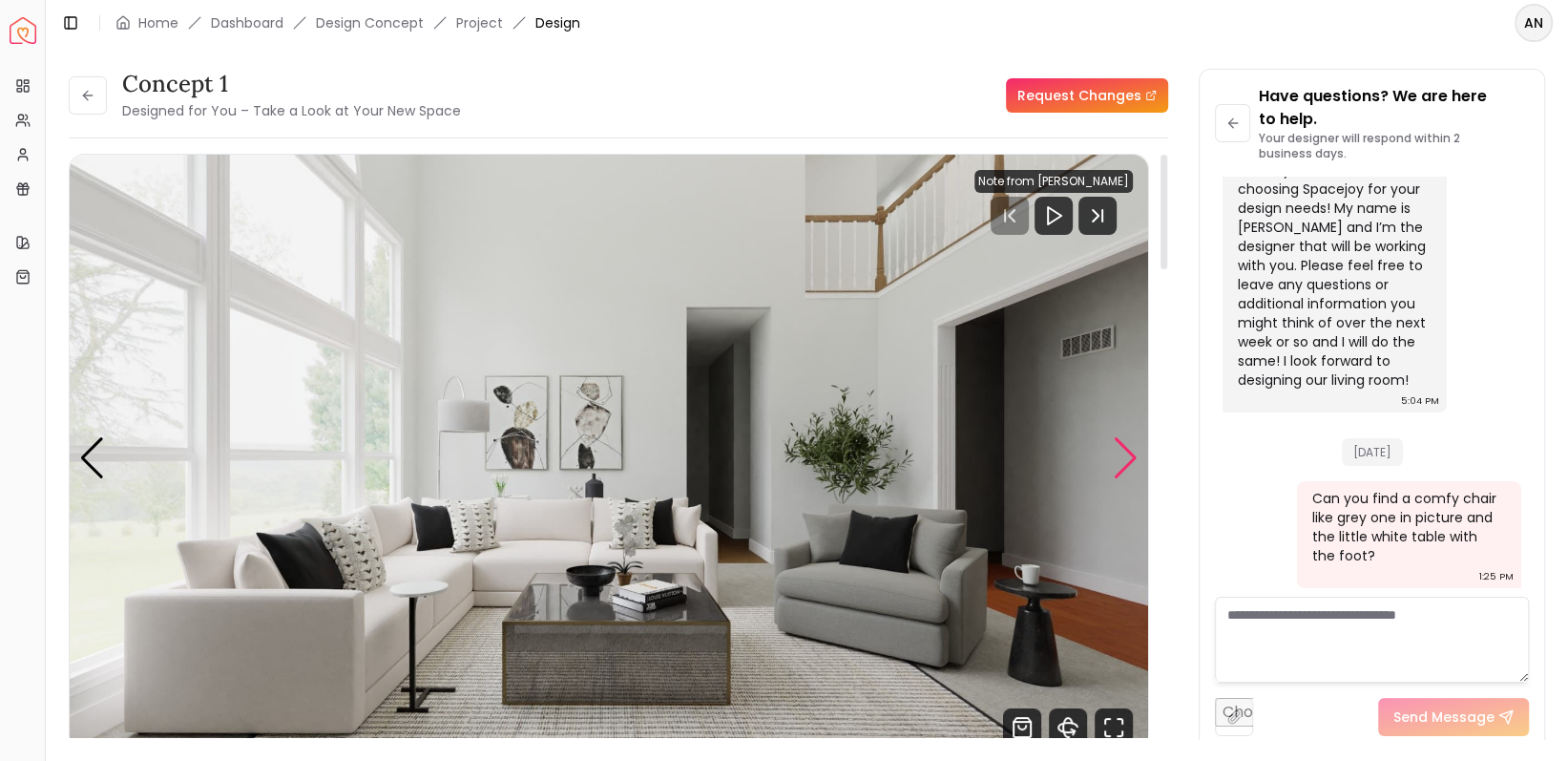
click at [1131, 446] on div "Next slide" at bounding box center [1126, 458] width 26 height 42
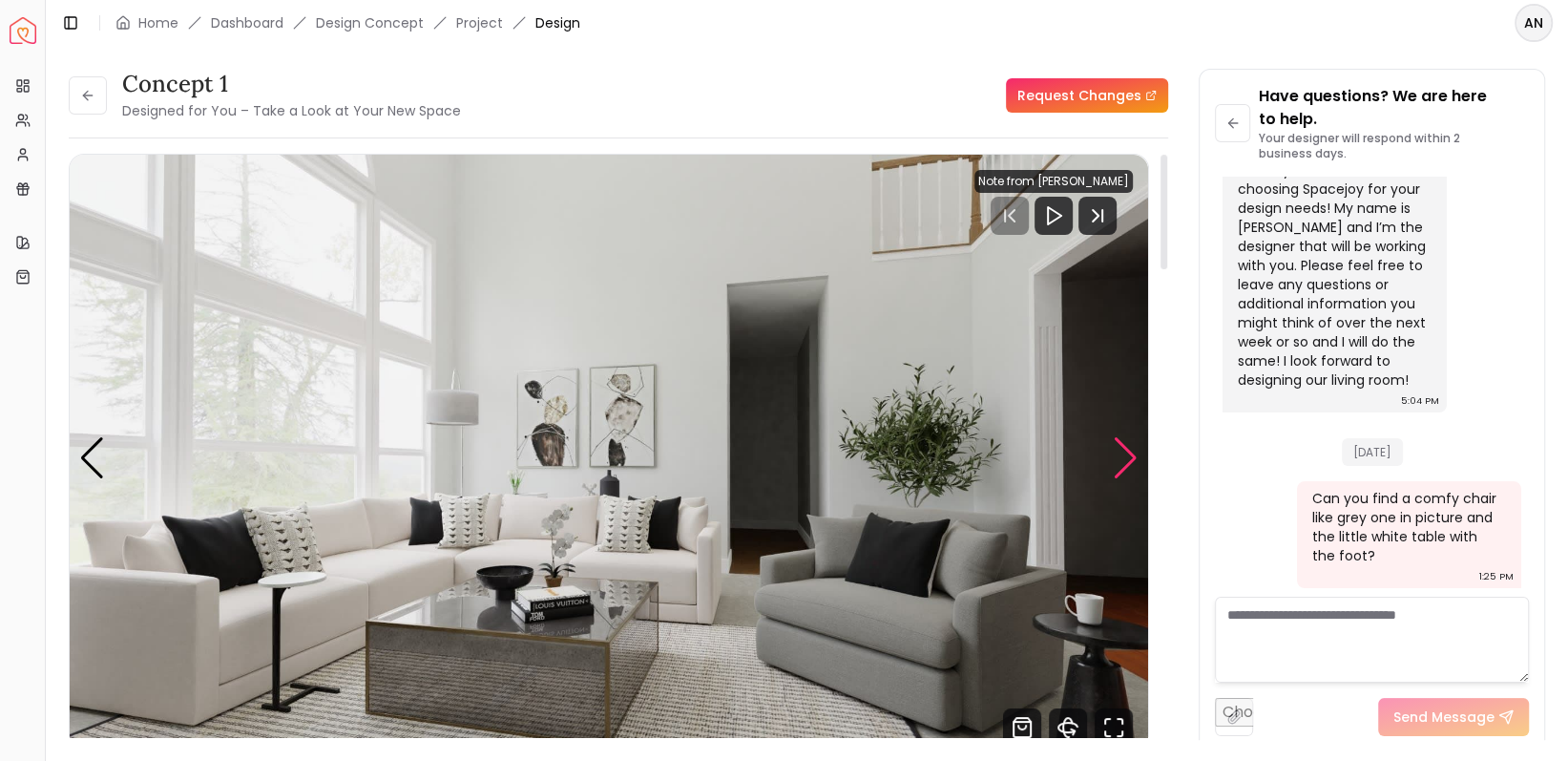
click at [1131, 446] on div "Next slide" at bounding box center [1126, 458] width 26 height 42
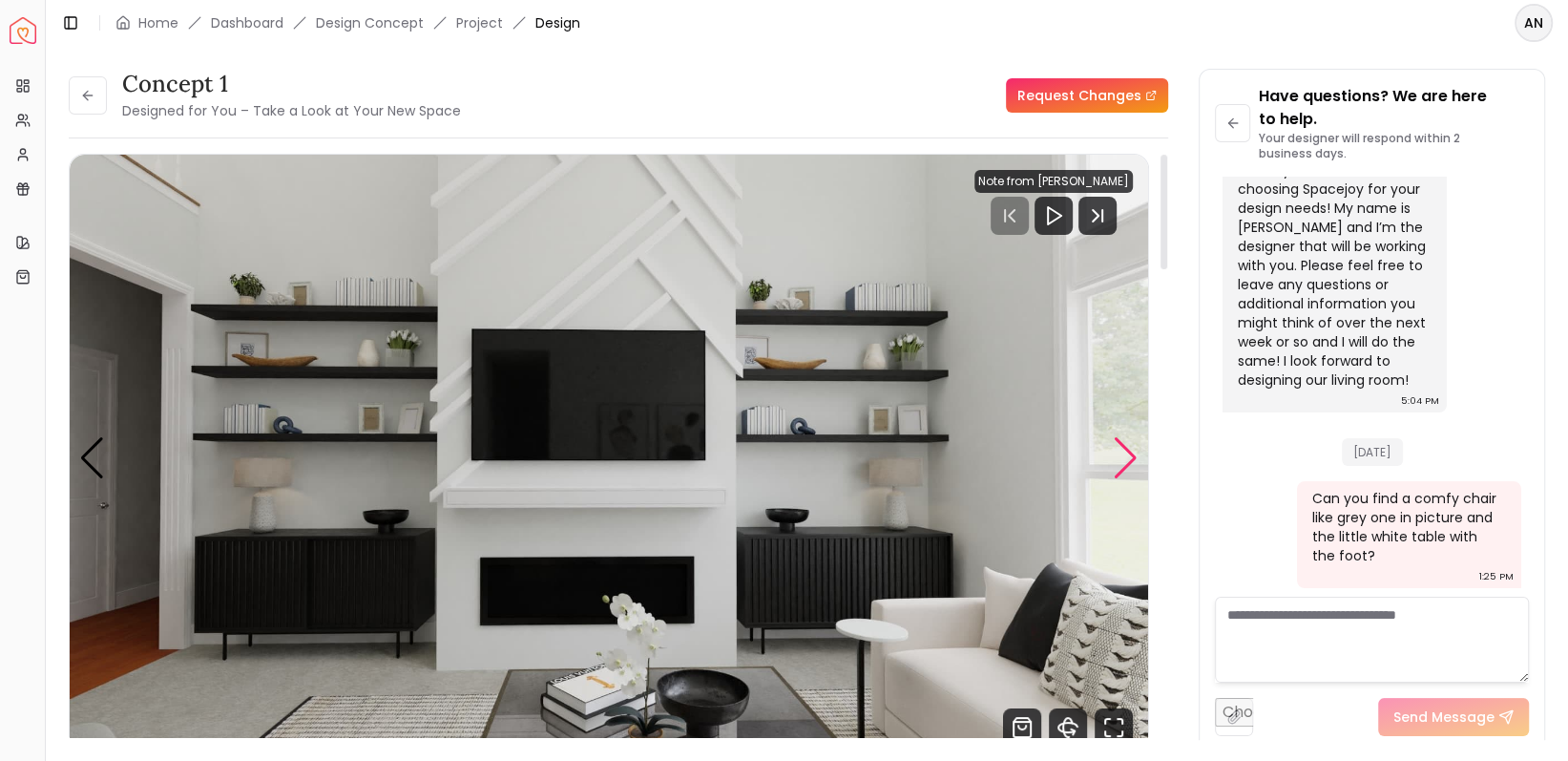
click at [1131, 446] on div "Next slide" at bounding box center [1126, 458] width 26 height 42
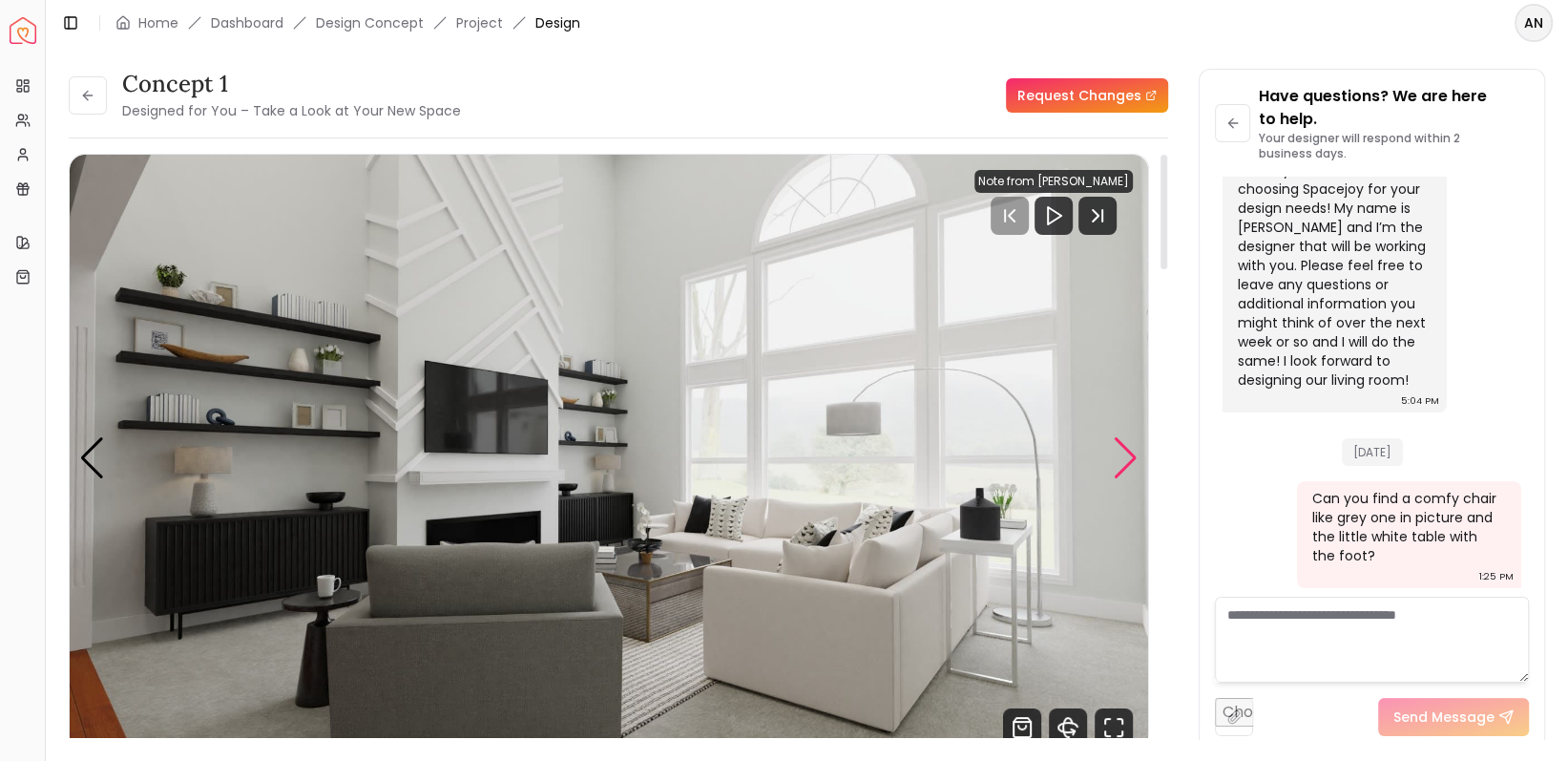
click at [1131, 446] on div "Next slide" at bounding box center [1126, 458] width 26 height 42
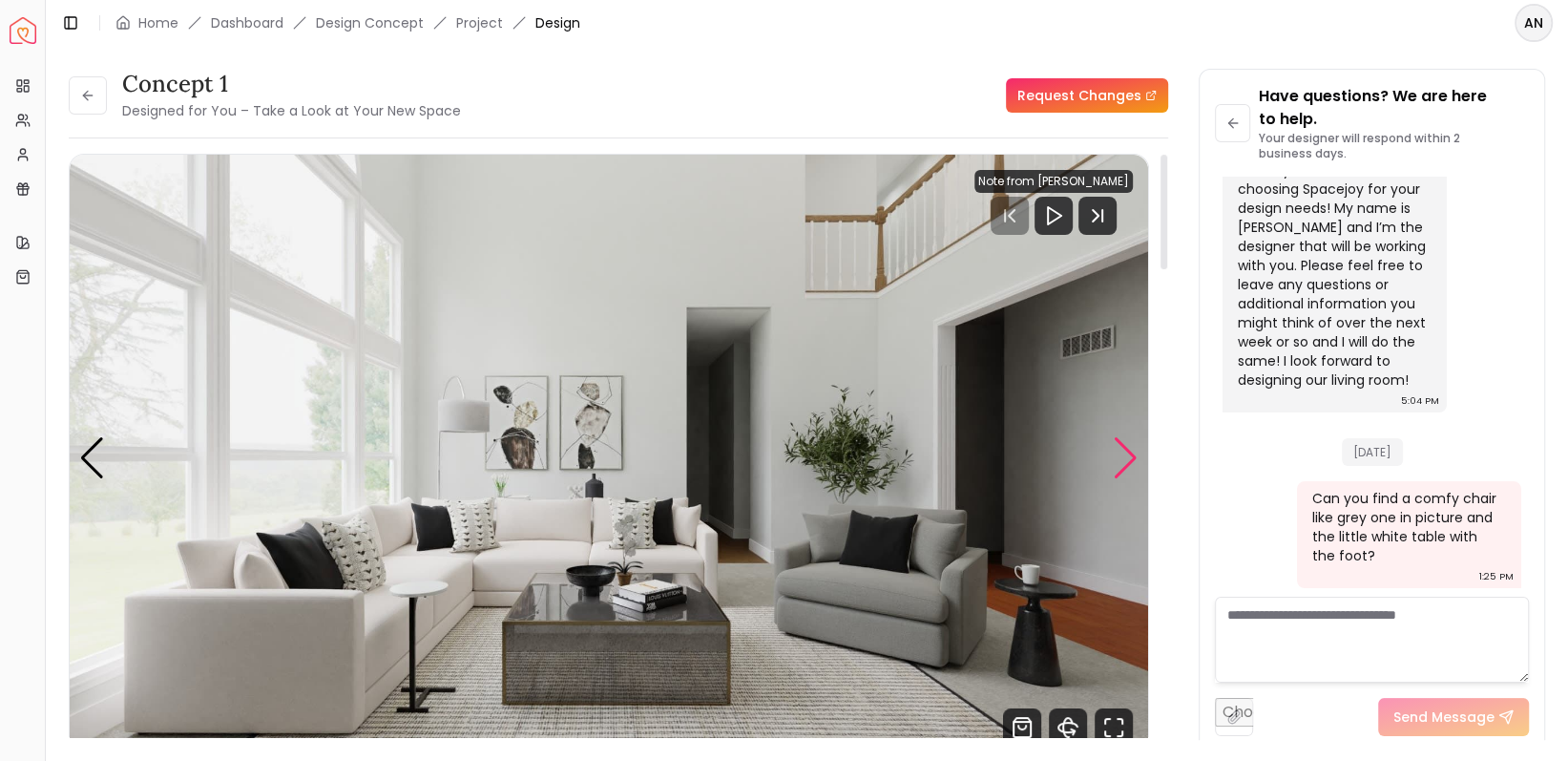
click at [1131, 446] on div "Next slide" at bounding box center [1126, 458] width 26 height 42
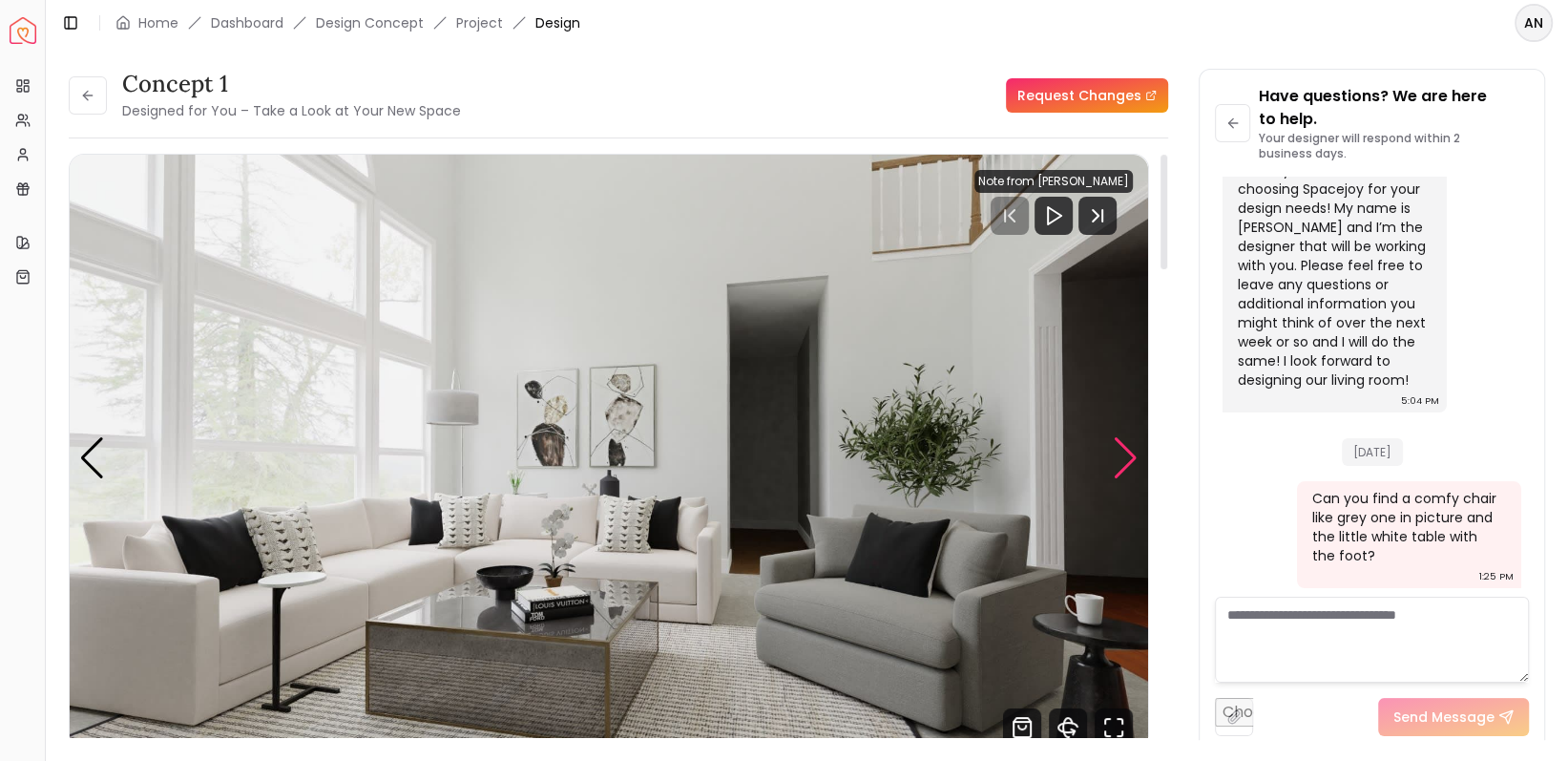
click at [1131, 446] on div "Next slide" at bounding box center [1126, 458] width 26 height 42
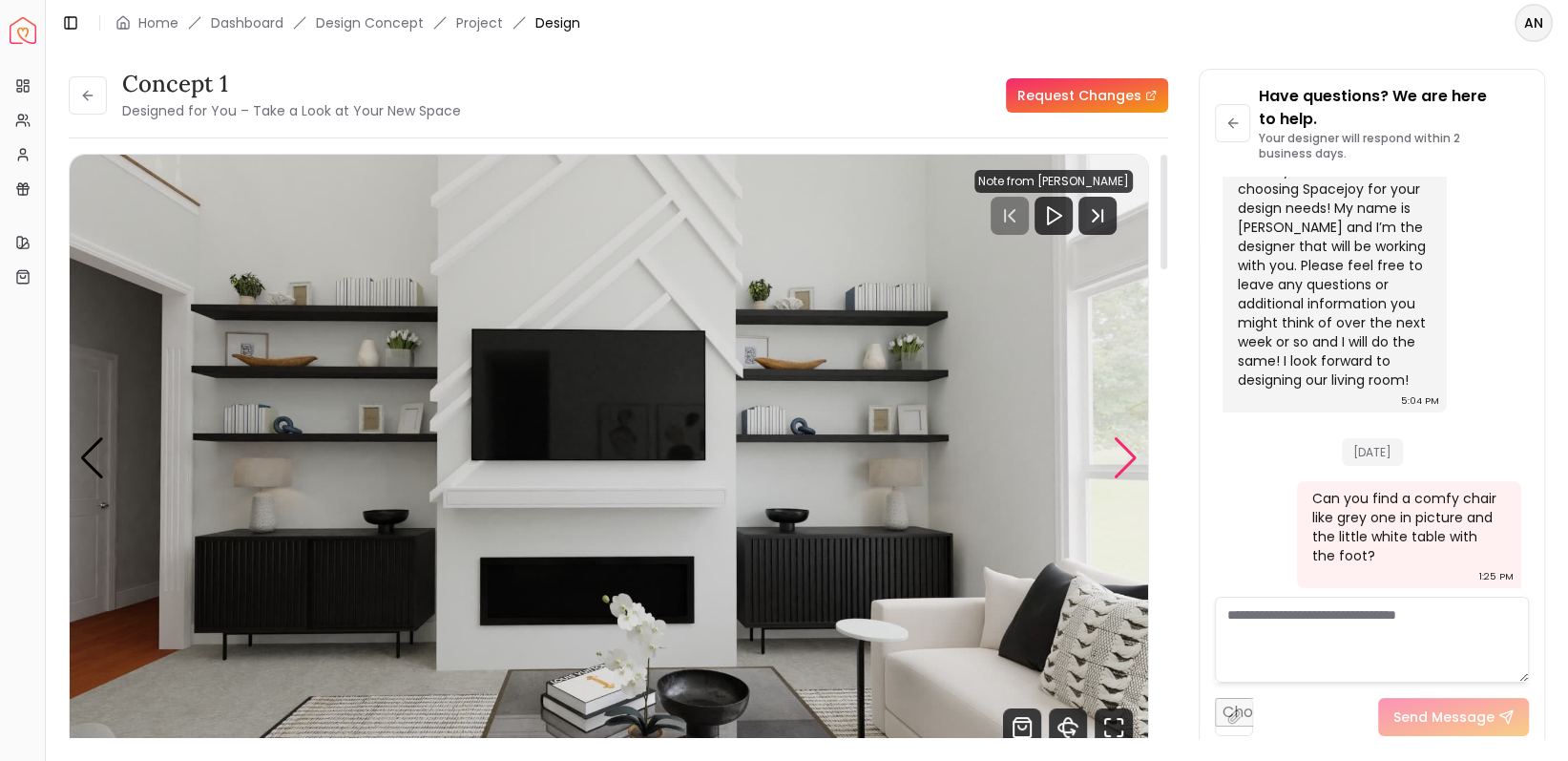
click at [1131, 446] on div "Next slide" at bounding box center [1126, 458] width 26 height 42
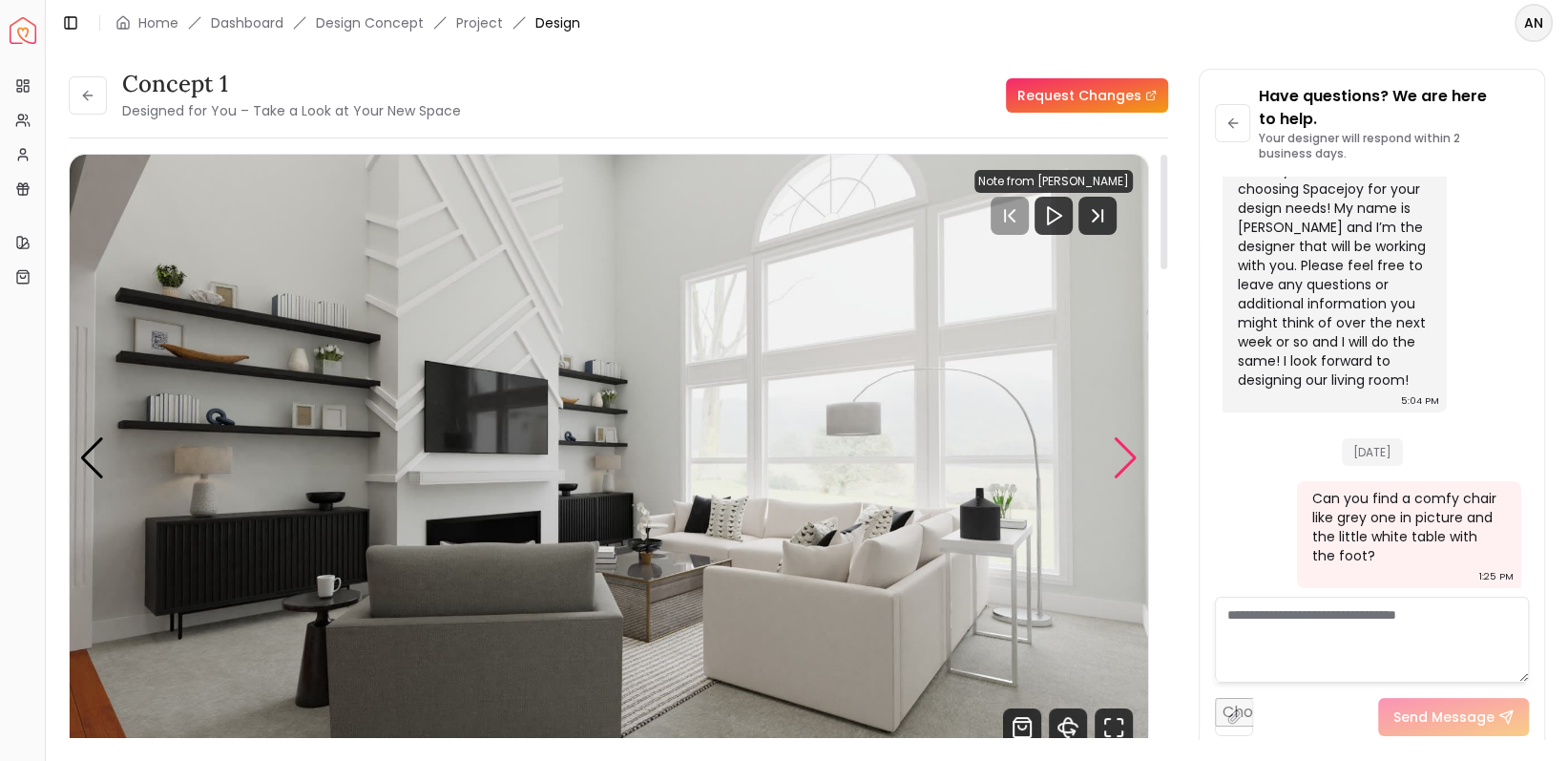
click at [1131, 446] on div "Next slide" at bounding box center [1126, 458] width 26 height 42
